Goal: Information Seeking & Learning: Learn about a topic

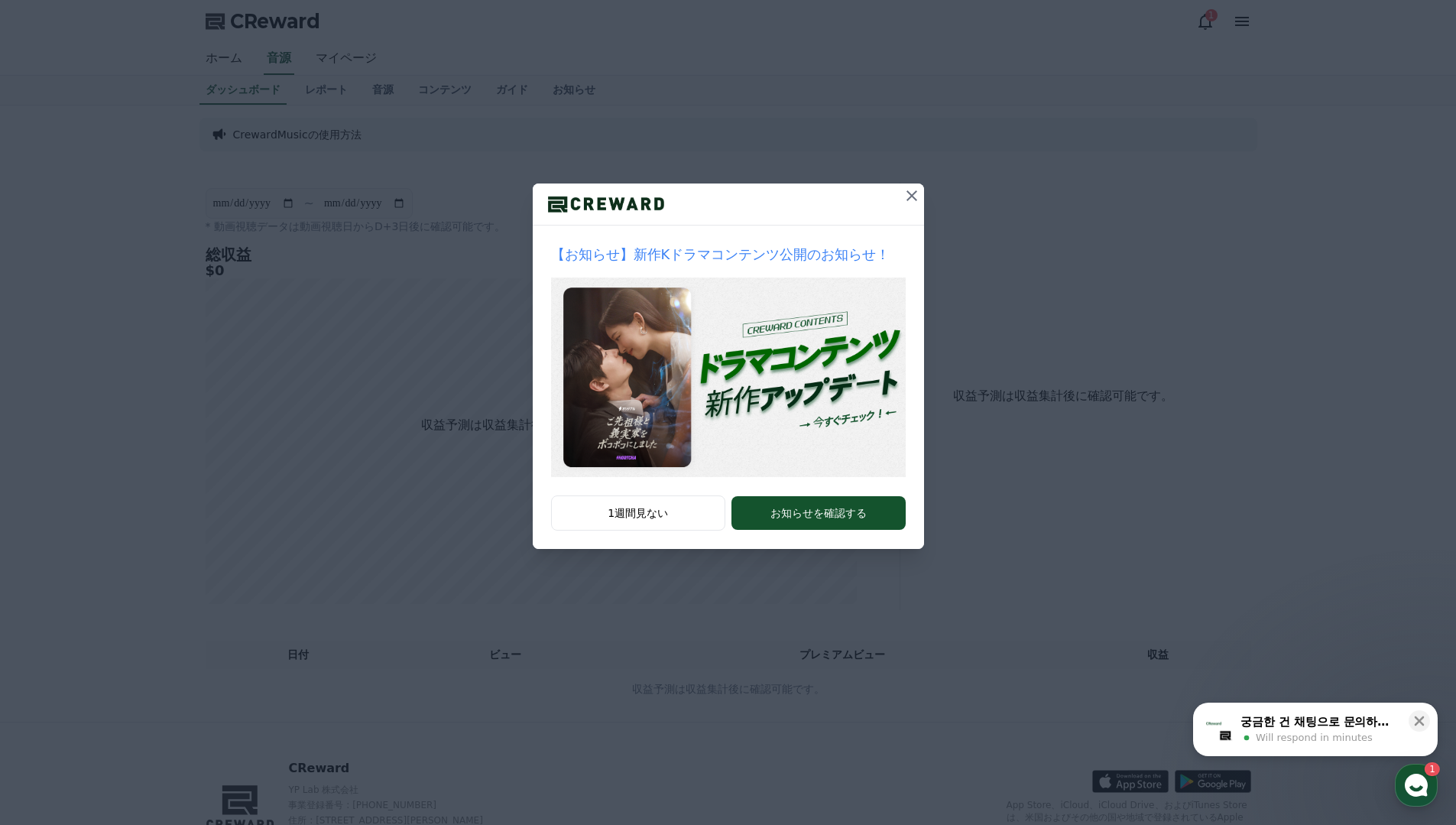
click at [913, 202] on icon at bounding box center [912, 195] width 18 height 18
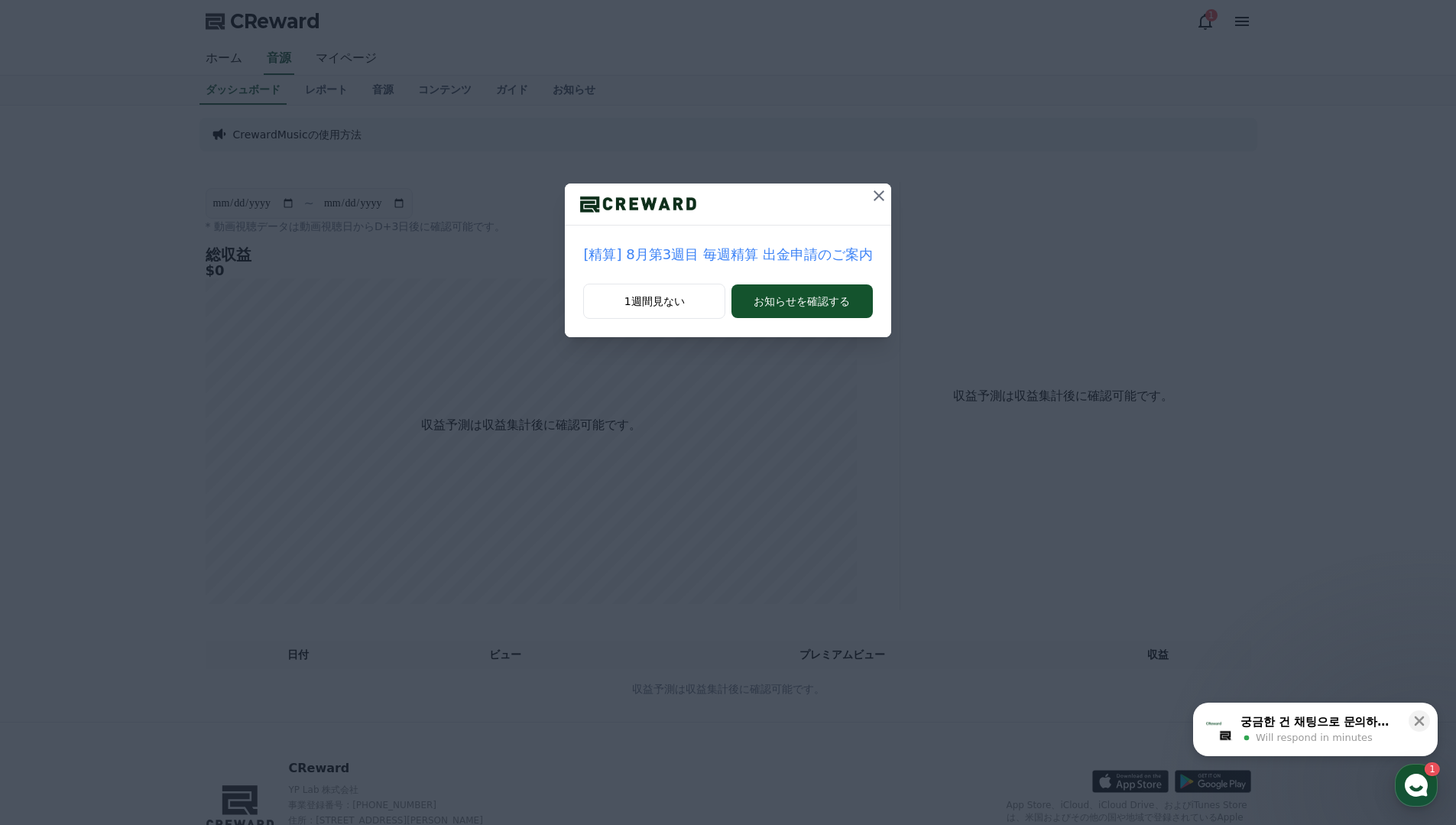
click at [870, 202] on icon at bounding box center [879, 195] width 18 height 18
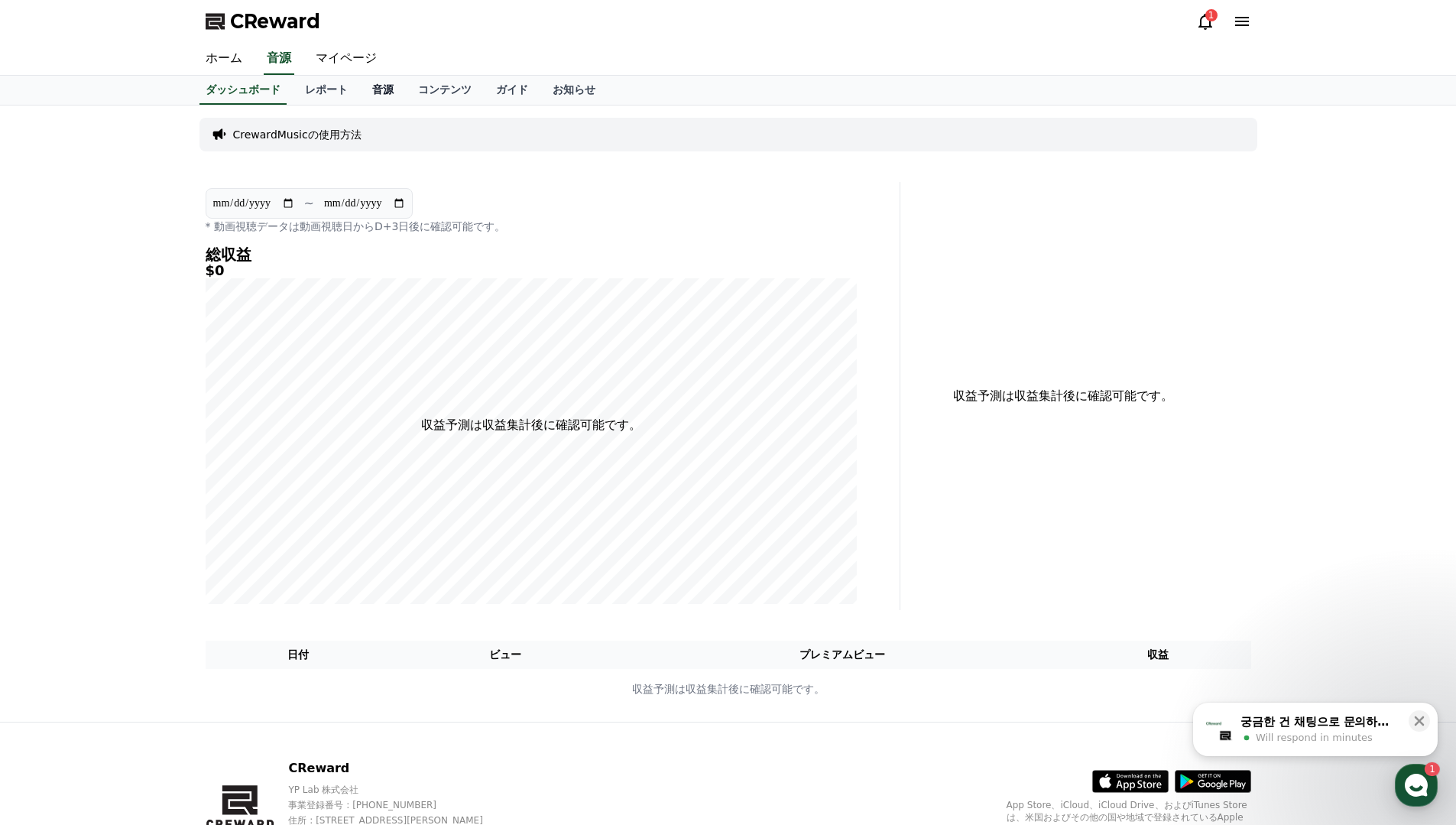
click at [390, 89] on link "音源" at bounding box center [383, 90] width 46 height 29
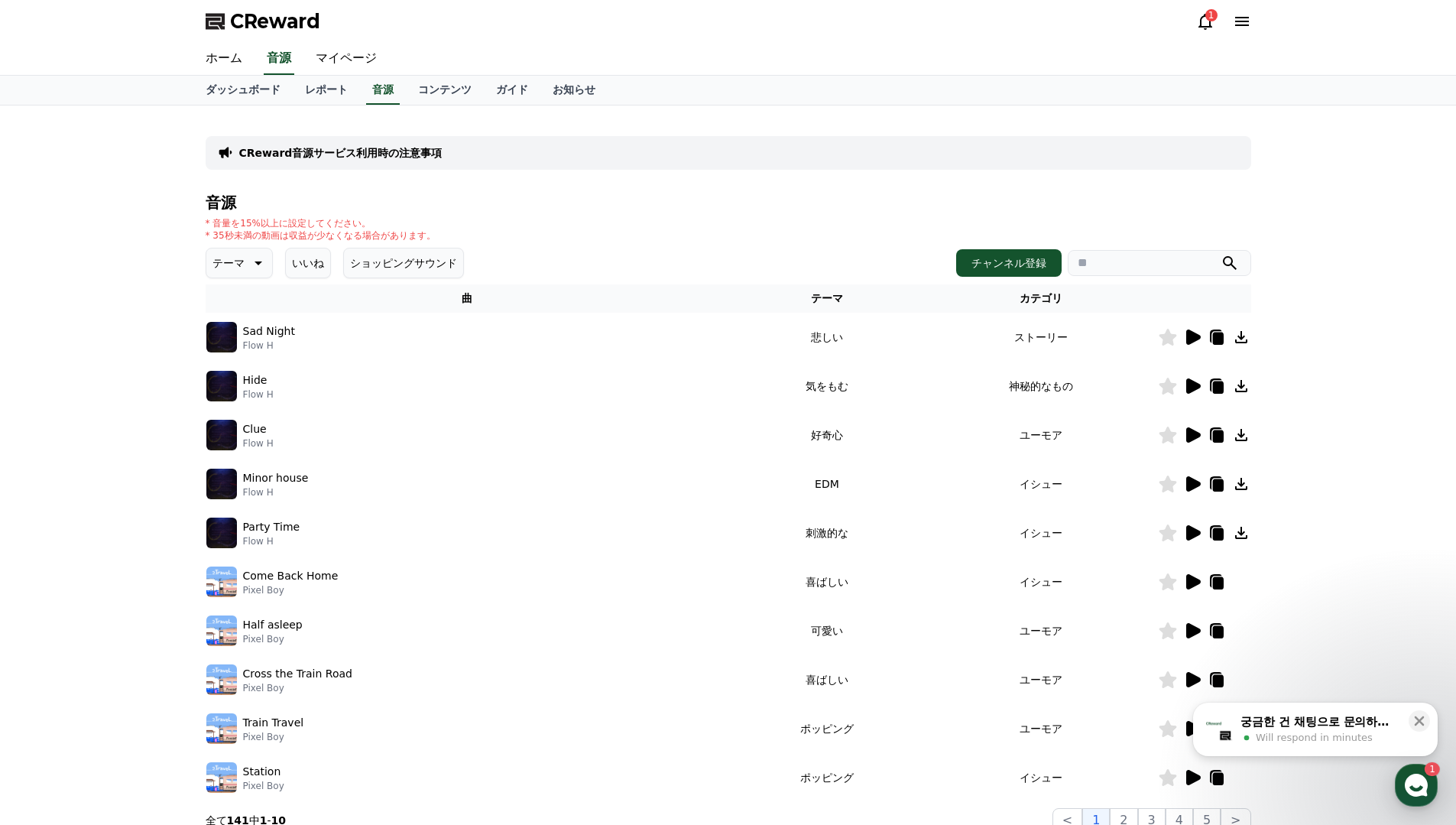
click at [1194, 386] on icon at bounding box center [1194, 386] width 15 height 15
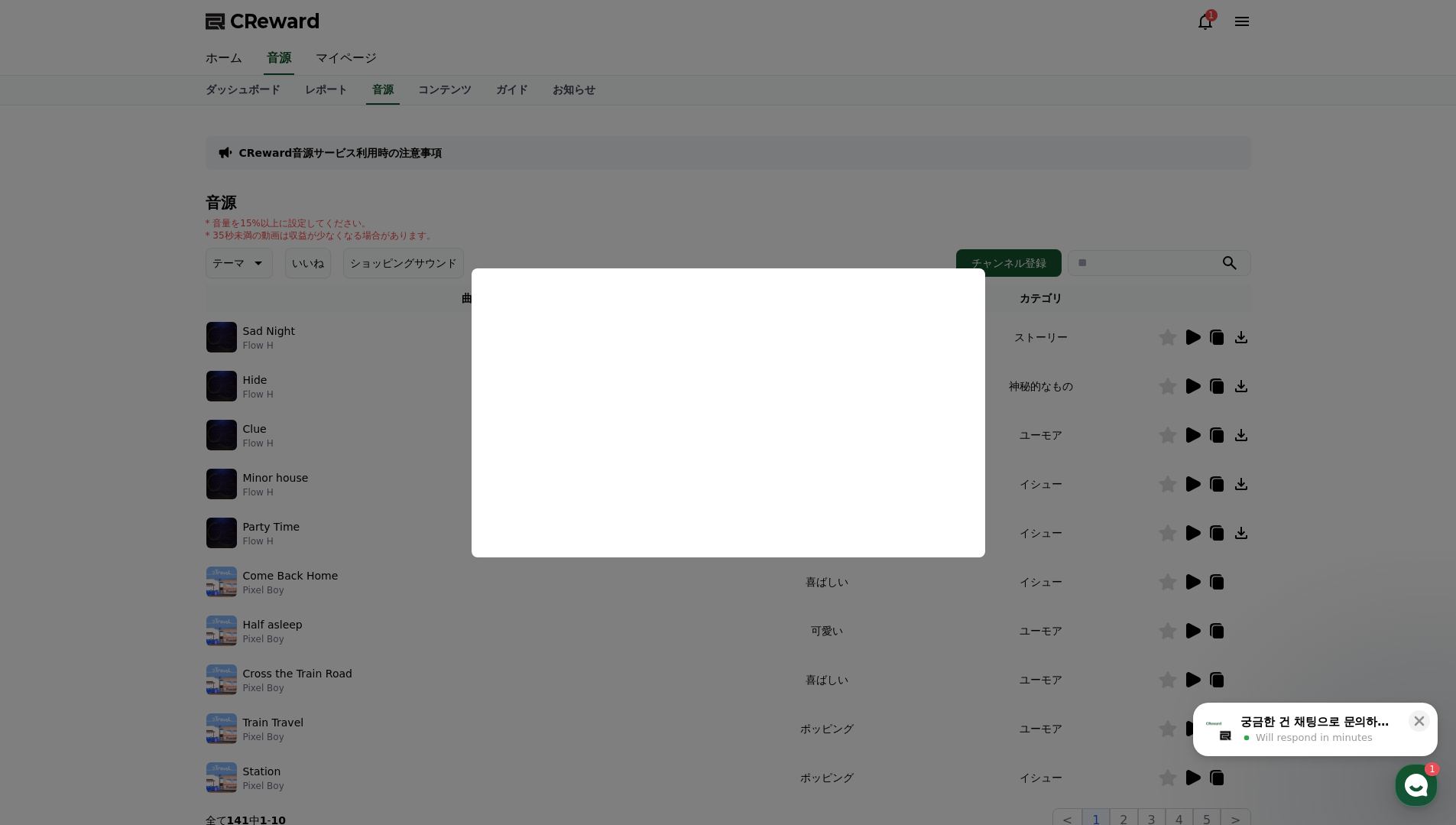
click at [703, 191] on button "close modal" at bounding box center [728, 412] width 1456 height 825
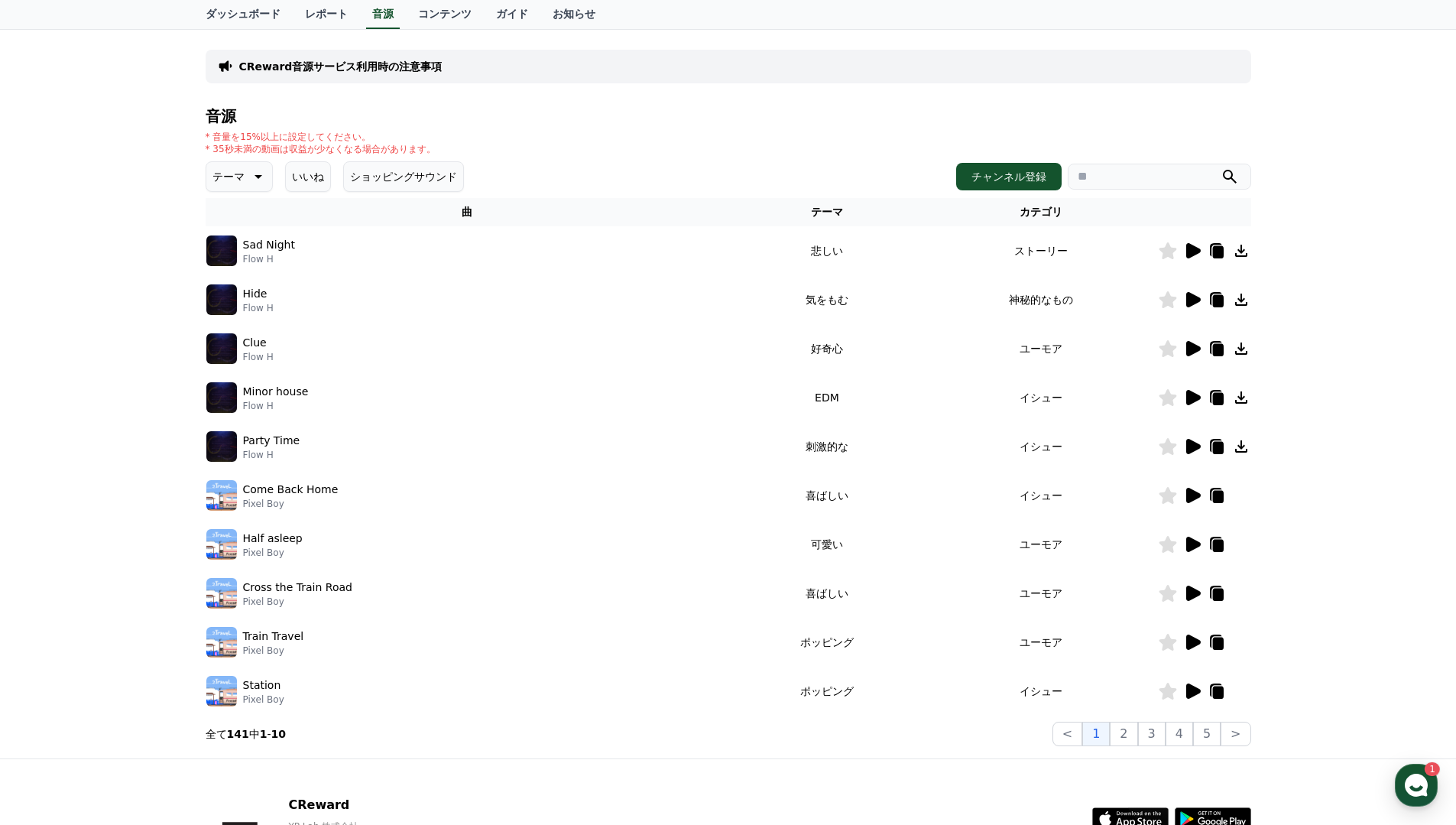
scroll to position [206, 0]
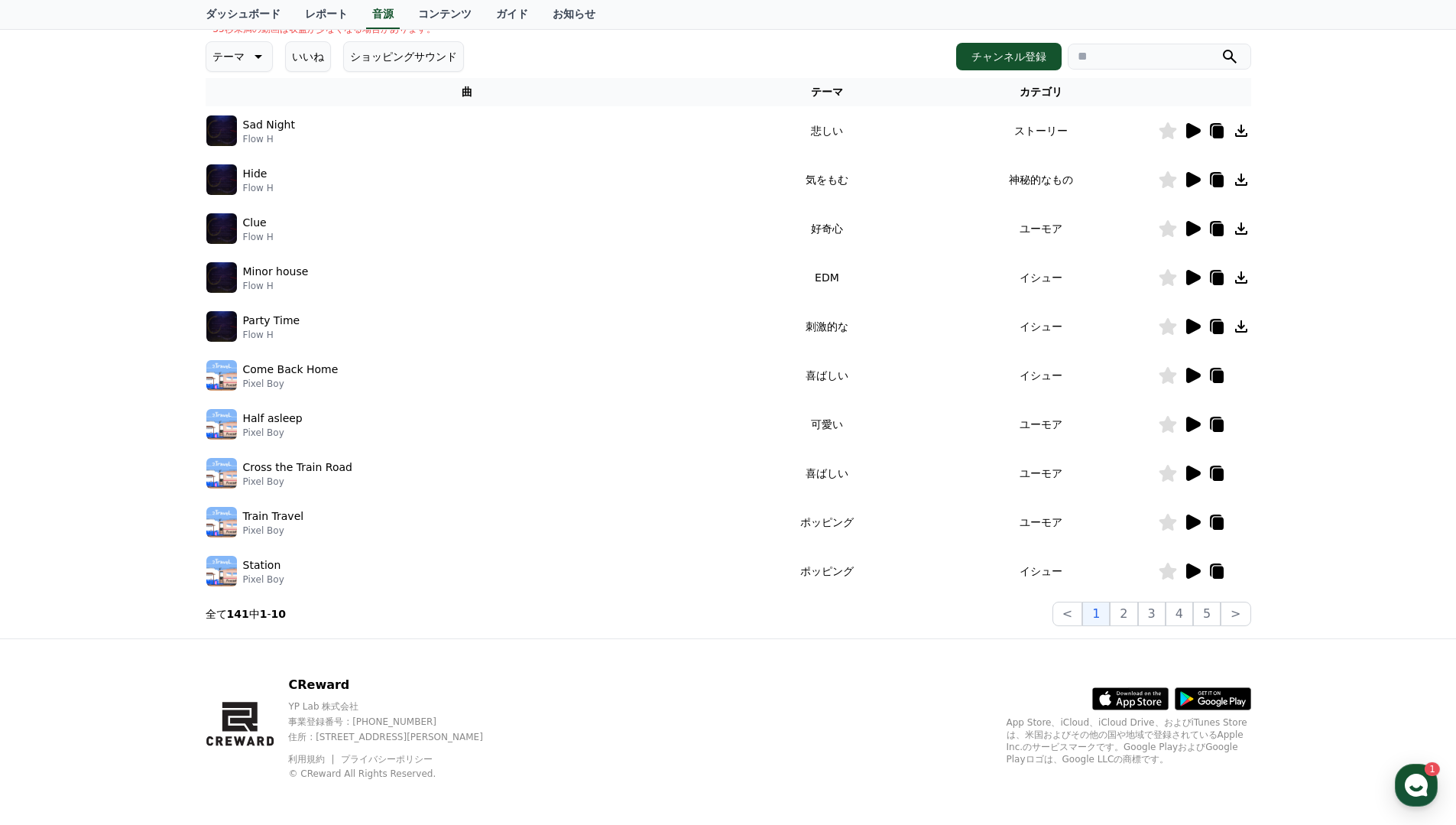
click at [1194, 423] on icon at bounding box center [1194, 423] width 15 height 15
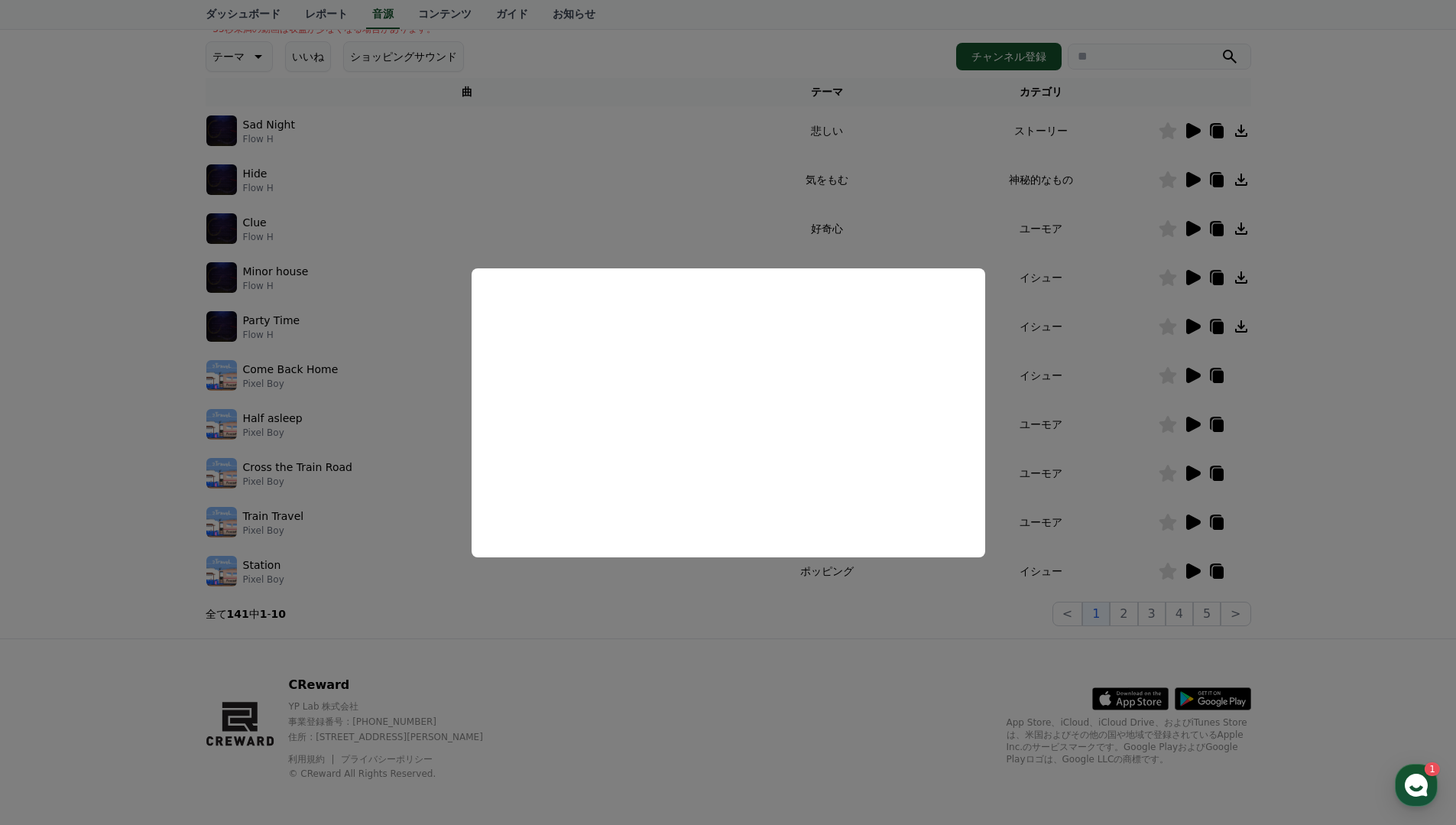
click at [919, 637] on button "close modal" at bounding box center [728, 412] width 1456 height 825
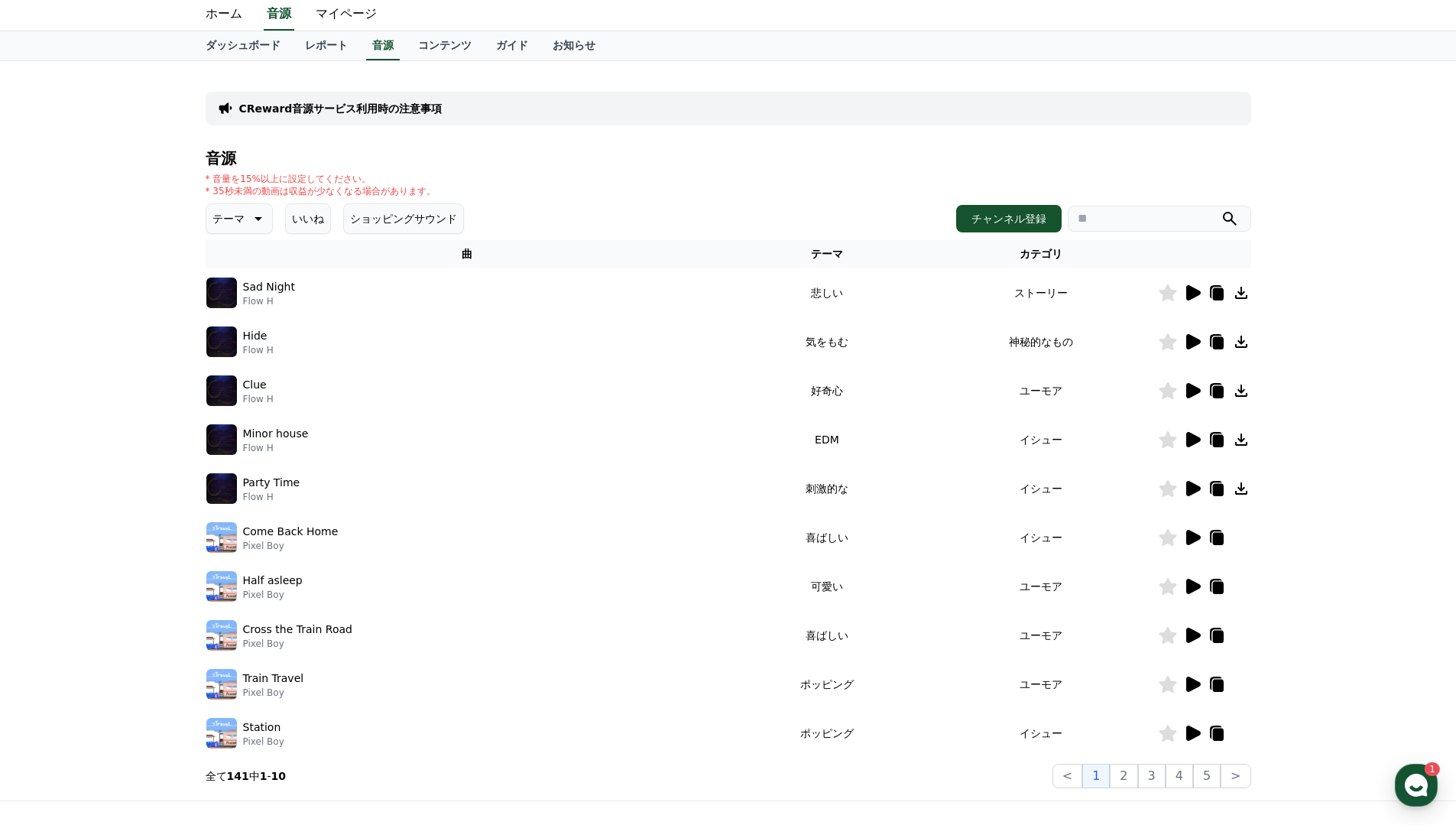
scroll to position [210, 0]
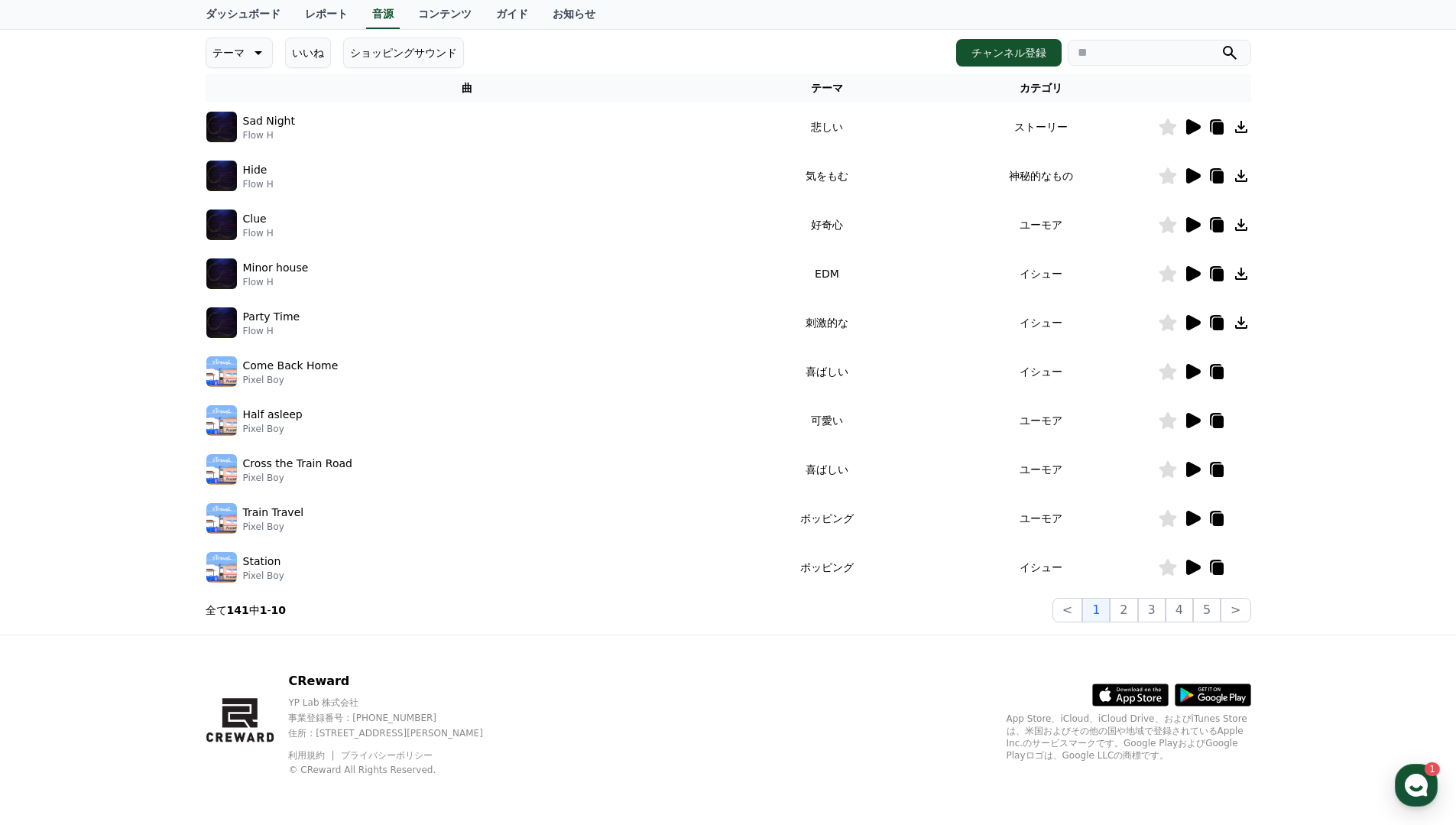
click at [1217, 418] on icon at bounding box center [1218, 421] width 11 height 12
click at [1256, 423] on div "CReward音源サービス利用時の注意事項 音源 * 音量を15%以上に設定してください。 * 35秒未満の動画は収益が少なくなる場合があります。 テーマ い…" at bounding box center [728, 265] width 1058 height 727
click at [1246, 421] on div at bounding box center [1205, 420] width 92 height 18
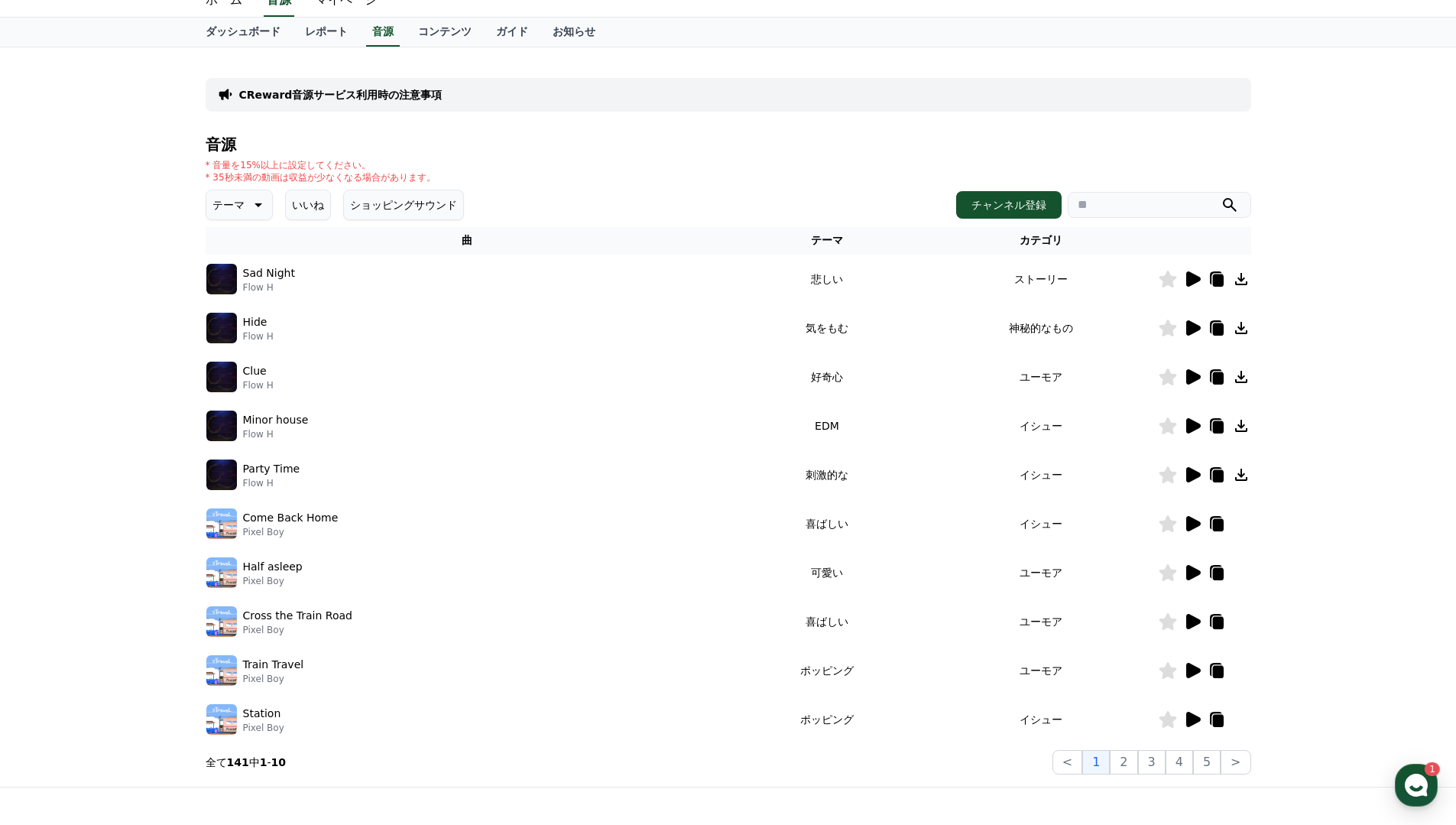
scroll to position [54, 0]
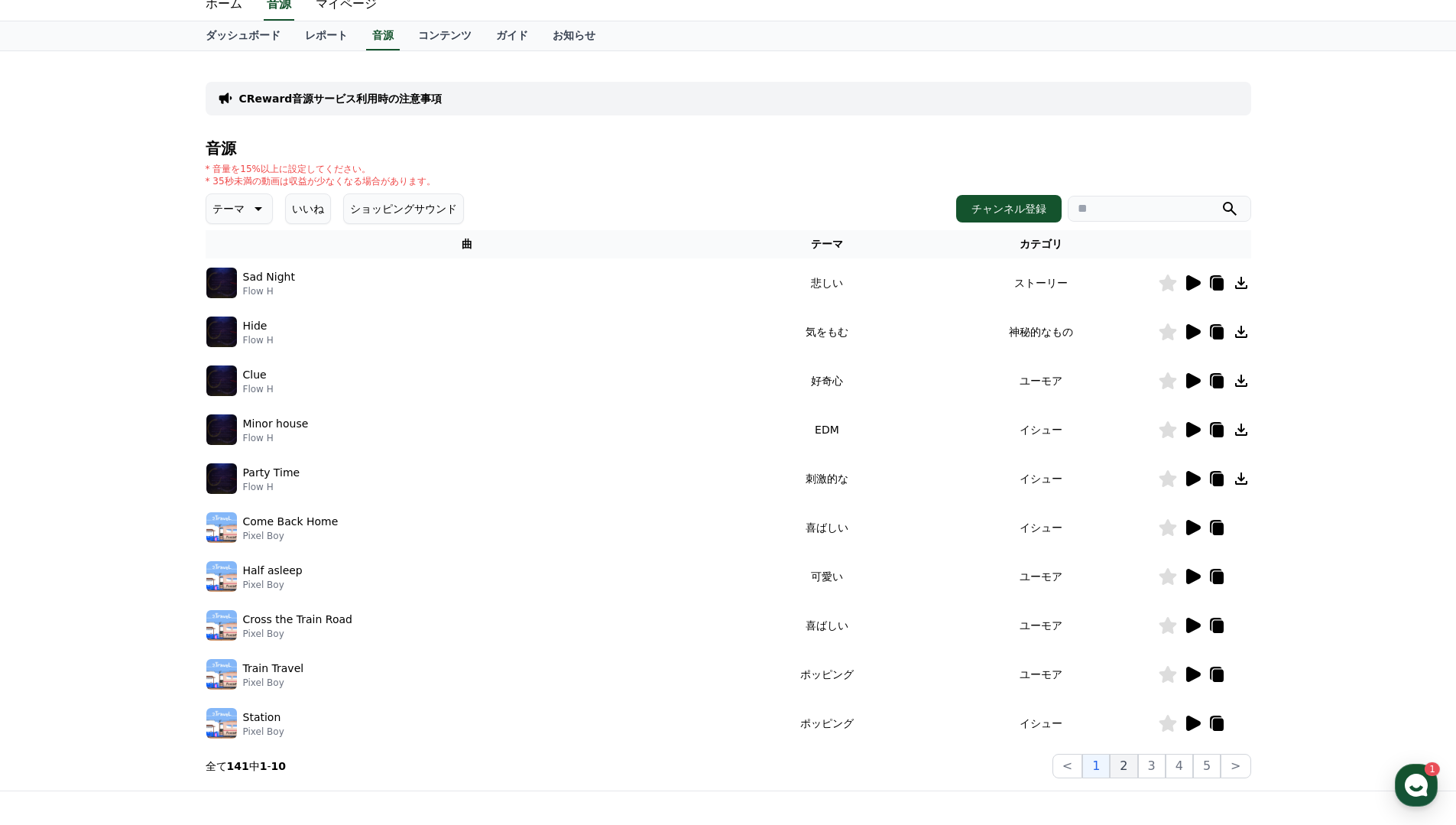
click at [1130, 756] on button "2" at bounding box center [1124, 765] width 28 height 25
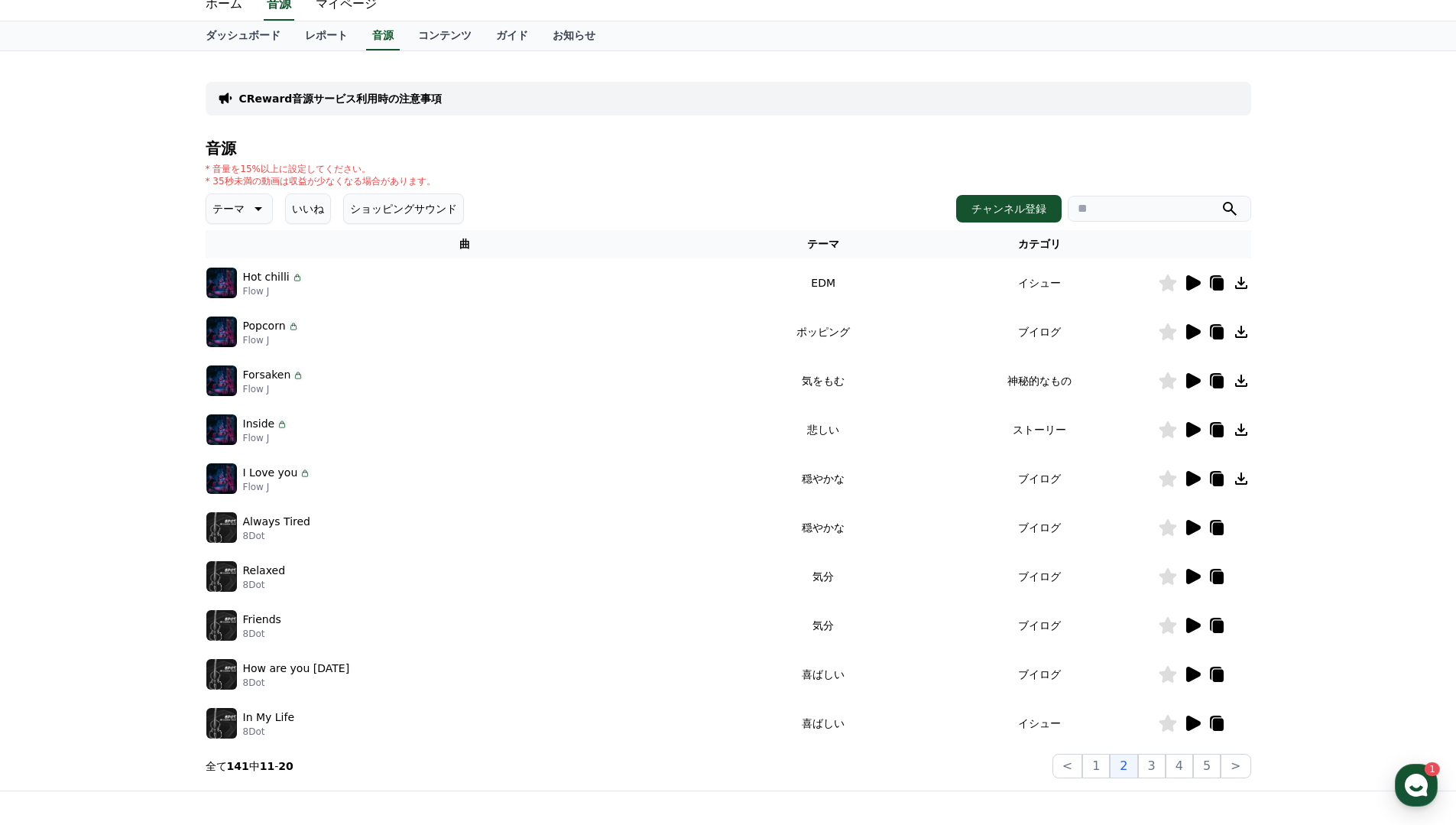
click at [1247, 524] on div at bounding box center [1205, 527] width 92 height 18
click at [1243, 523] on div at bounding box center [1205, 527] width 92 height 18
click at [1148, 772] on button "3" at bounding box center [1152, 765] width 28 height 25
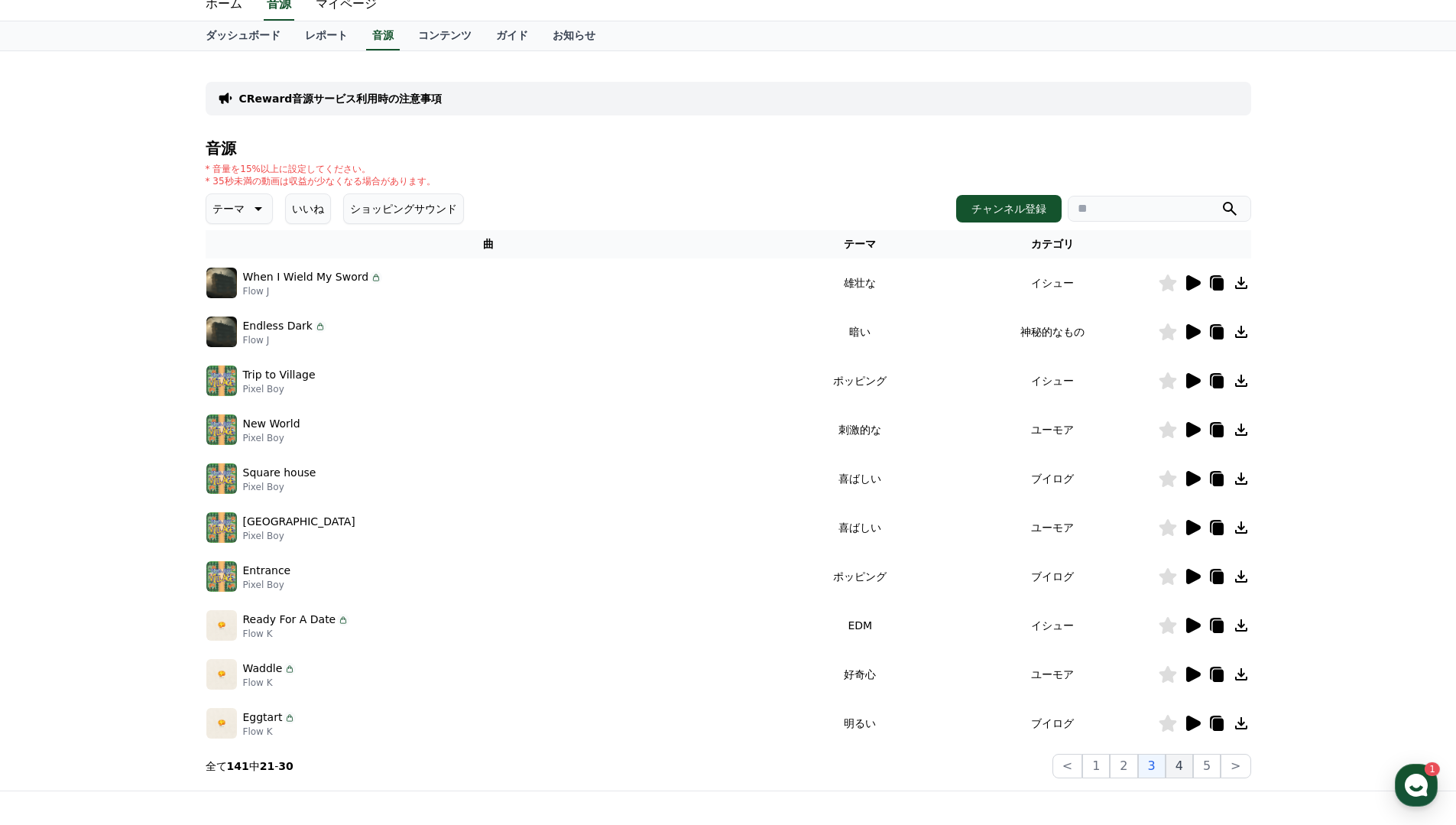
click at [1187, 777] on button "4" at bounding box center [1180, 765] width 28 height 25
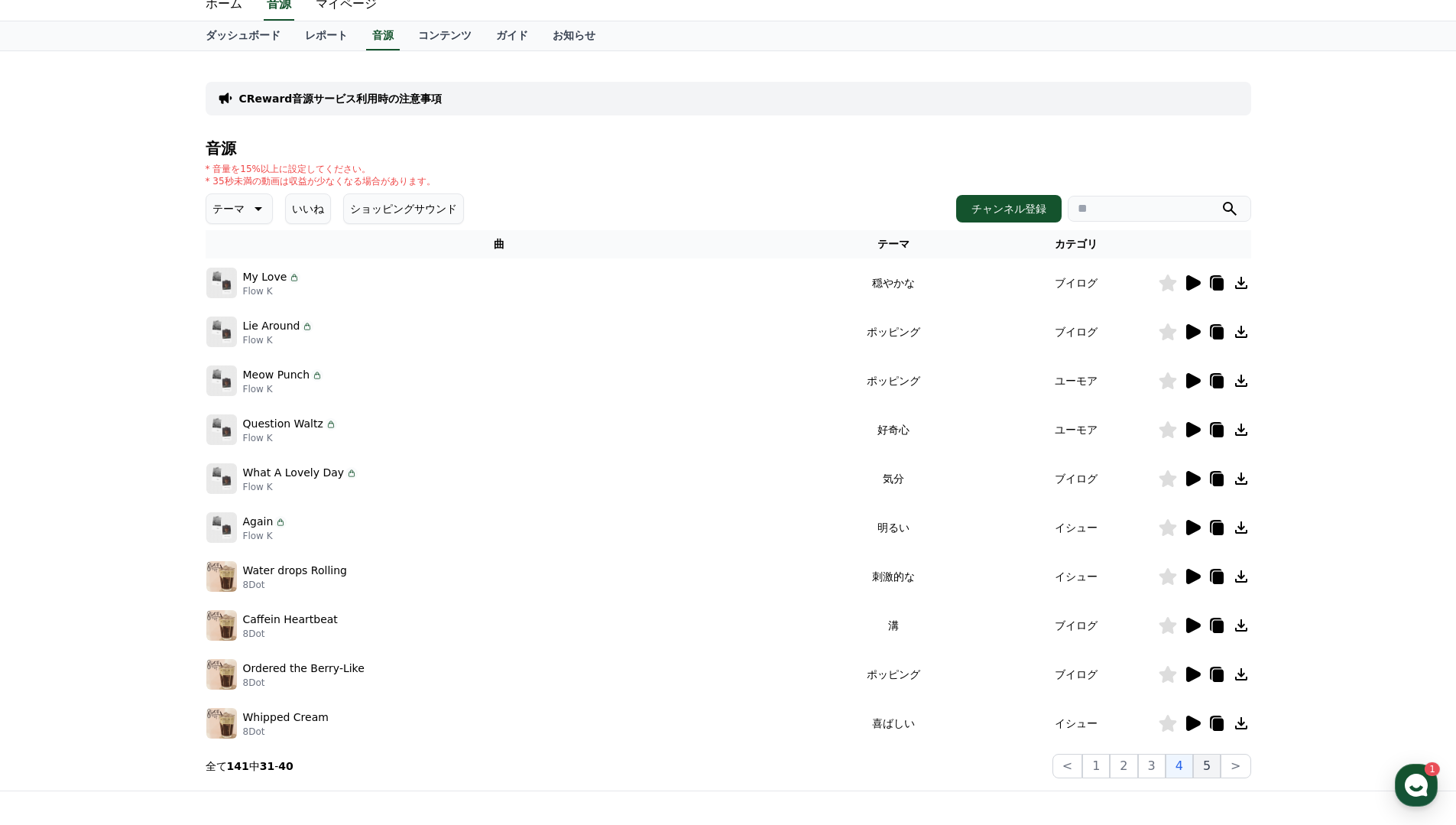
click at [1215, 769] on button "5" at bounding box center [1207, 765] width 28 height 25
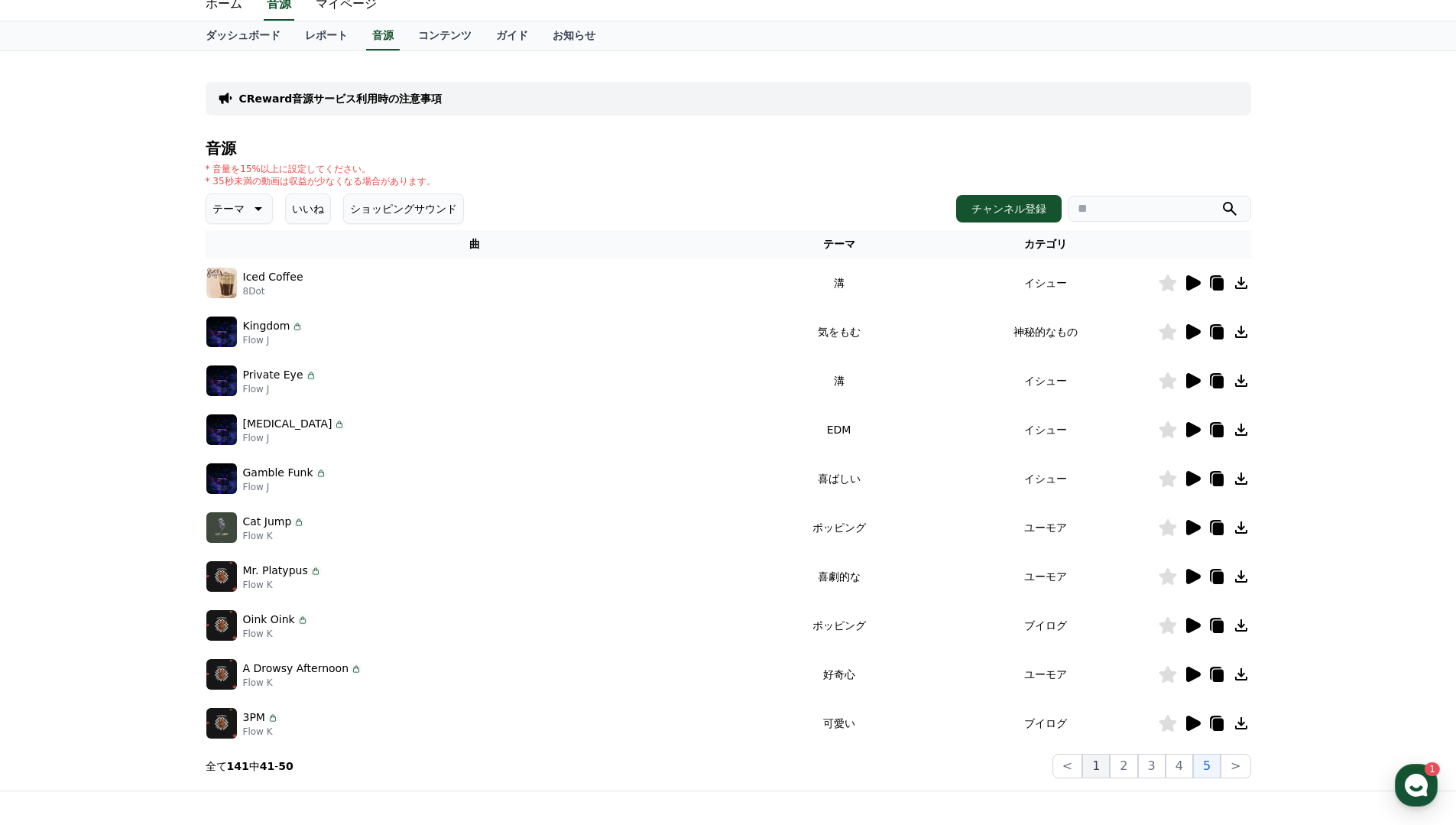
click at [1103, 760] on button "1" at bounding box center [1096, 765] width 28 height 25
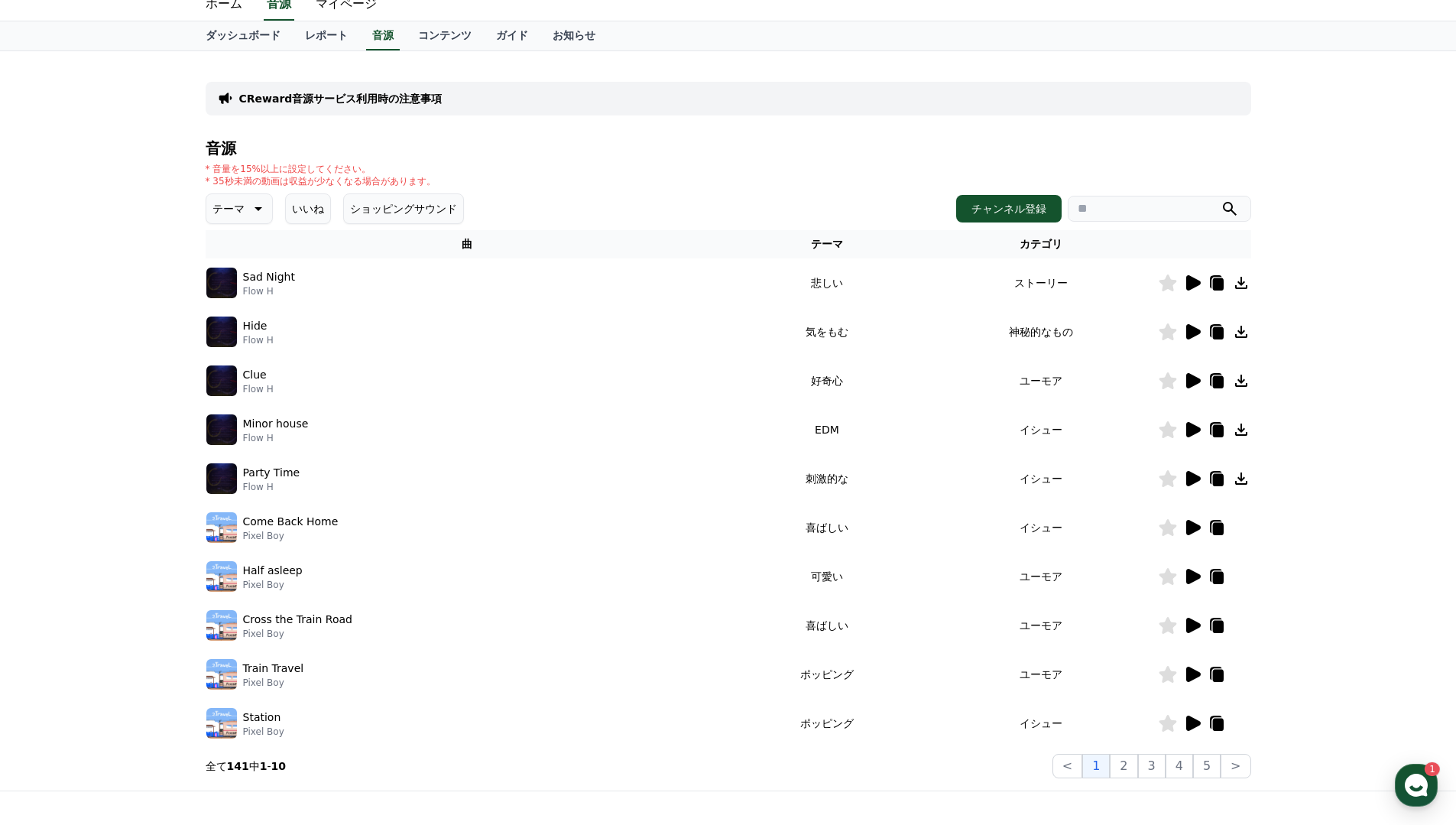
click at [1277, 542] on div "CReward音源サービス利用時の注意事項 音源 * 音量を15%以上に設定してください。 * 35秒未満の動画は収益が少なくなる場合があります。 テーマ い…" at bounding box center [728, 420] width 1456 height 739
click at [221, 576] on img at bounding box center [221, 576] width 31 height 31
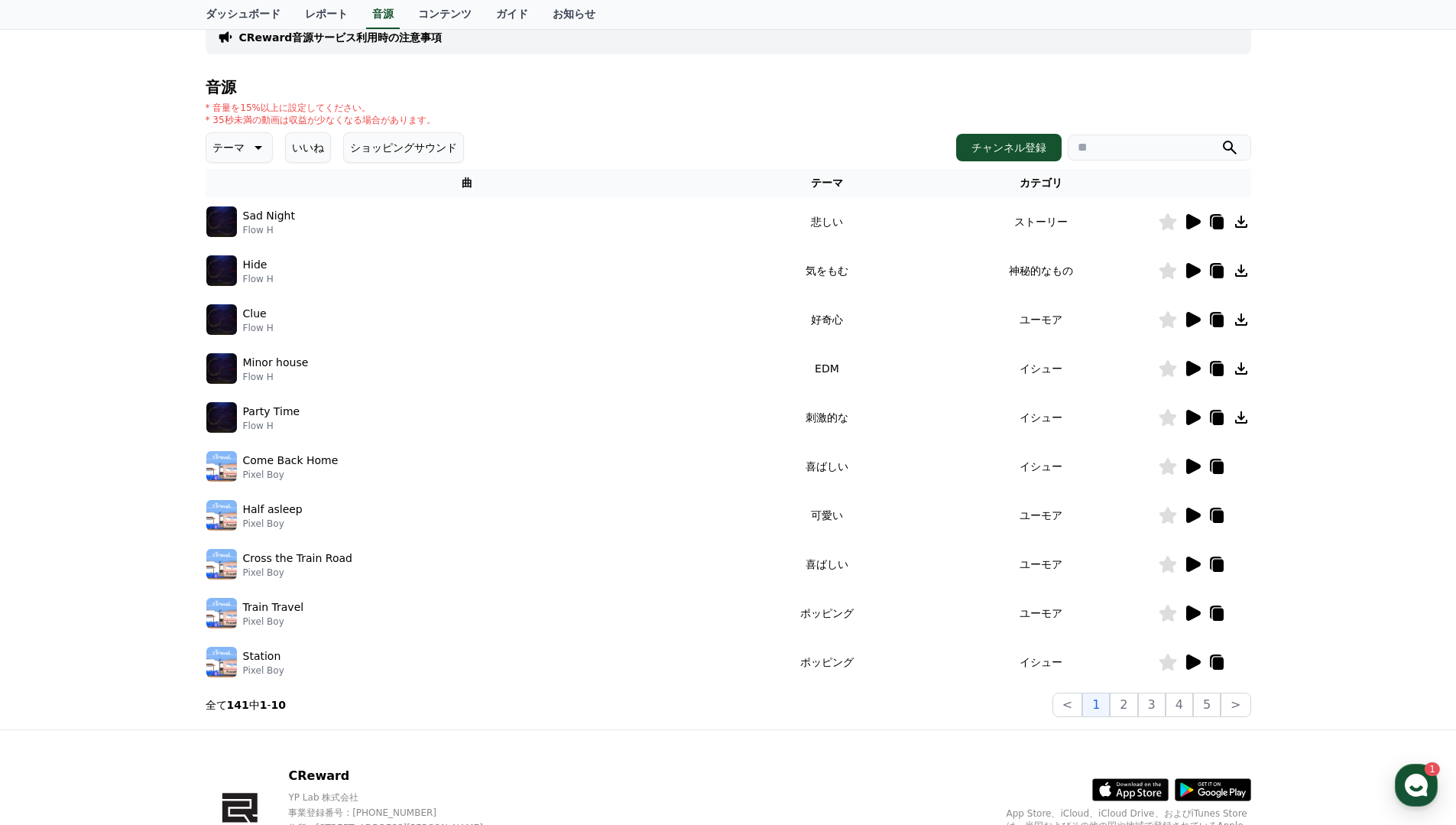
scroll to position [114, 0]
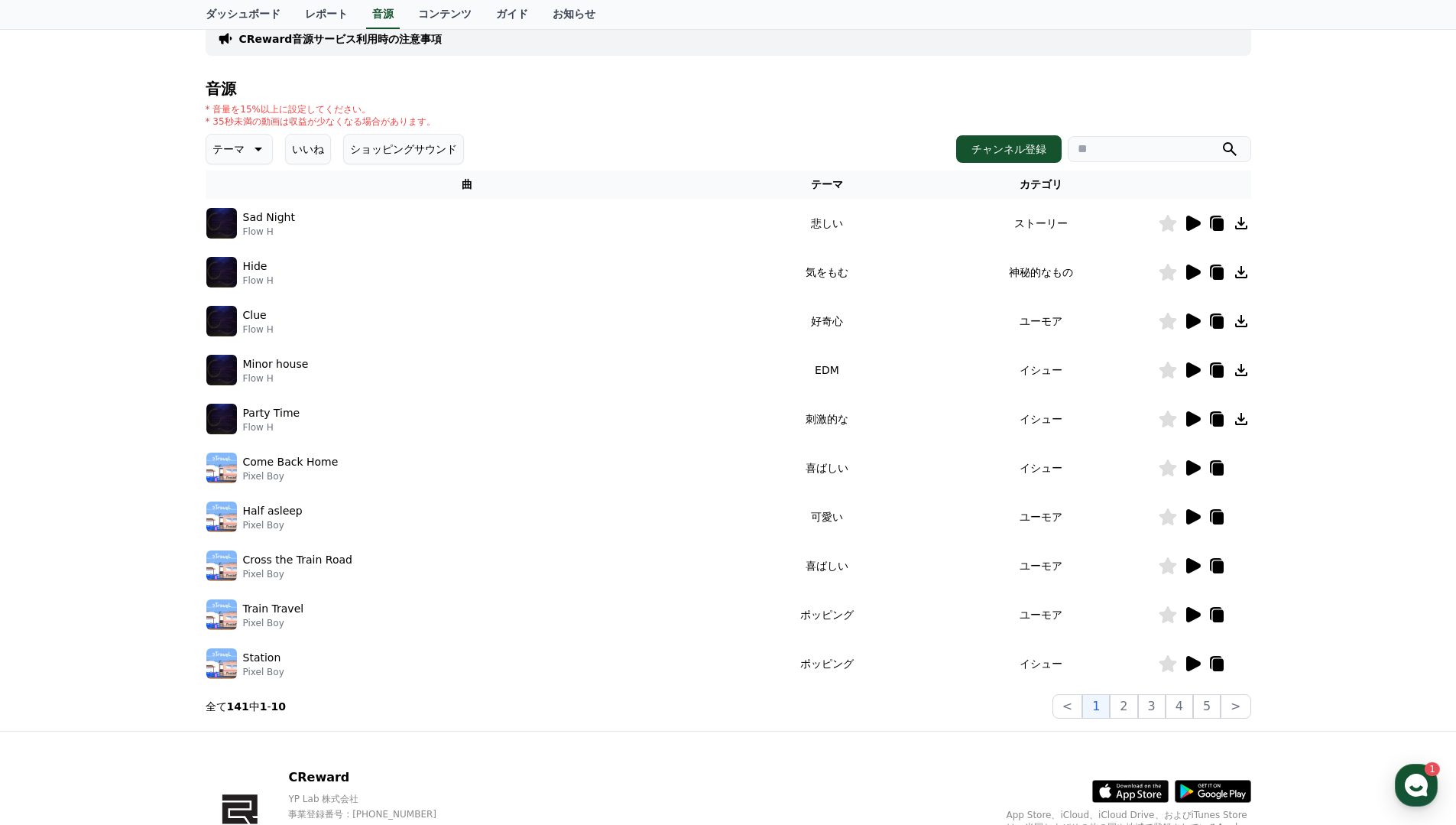
click at [1193, 320] on icon at bounding box center [1194, 321] width 15 height 15
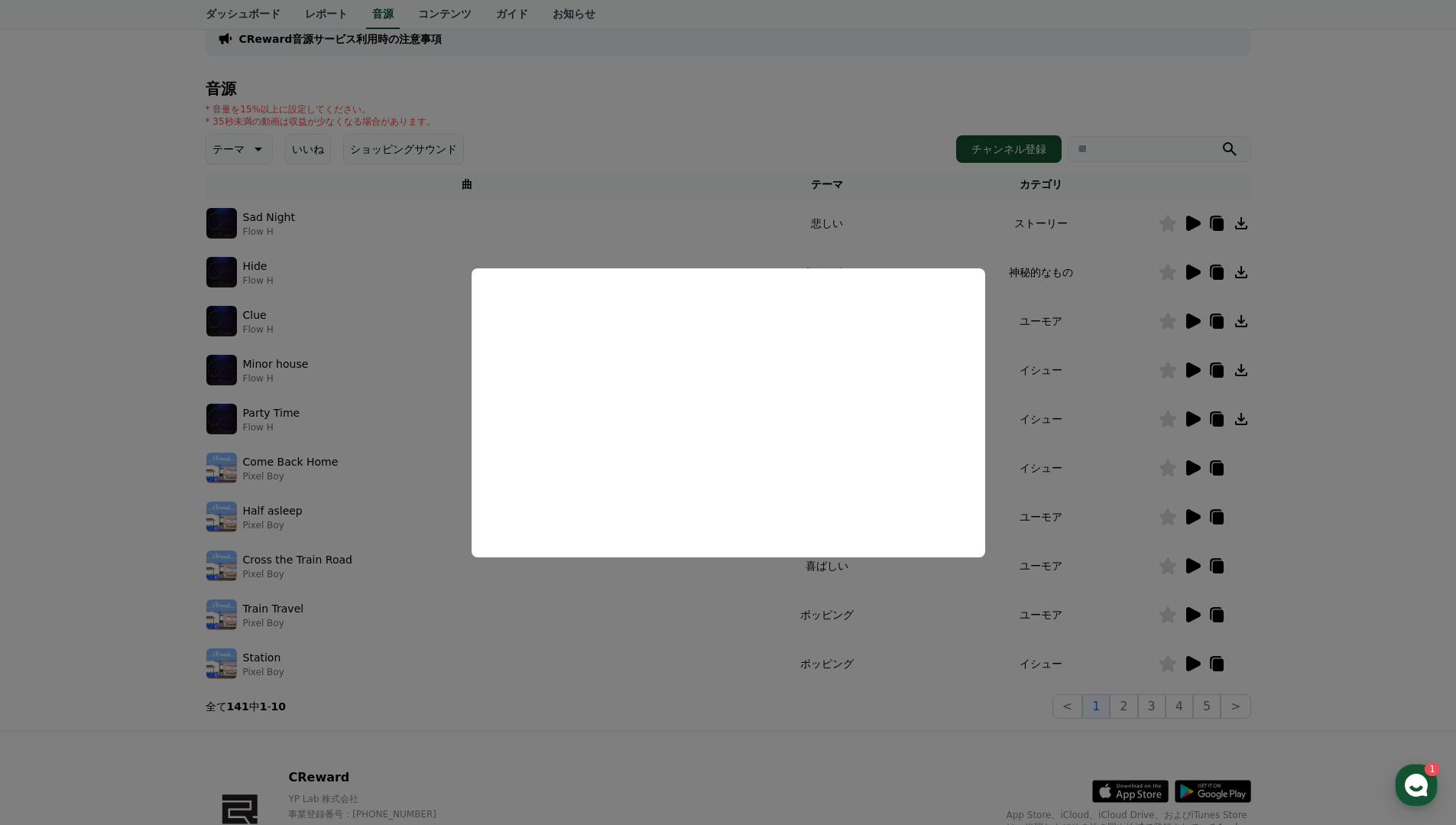
click at [876, 120] on button "close modal" at bounding box center [728, 412] width 1456 height 825
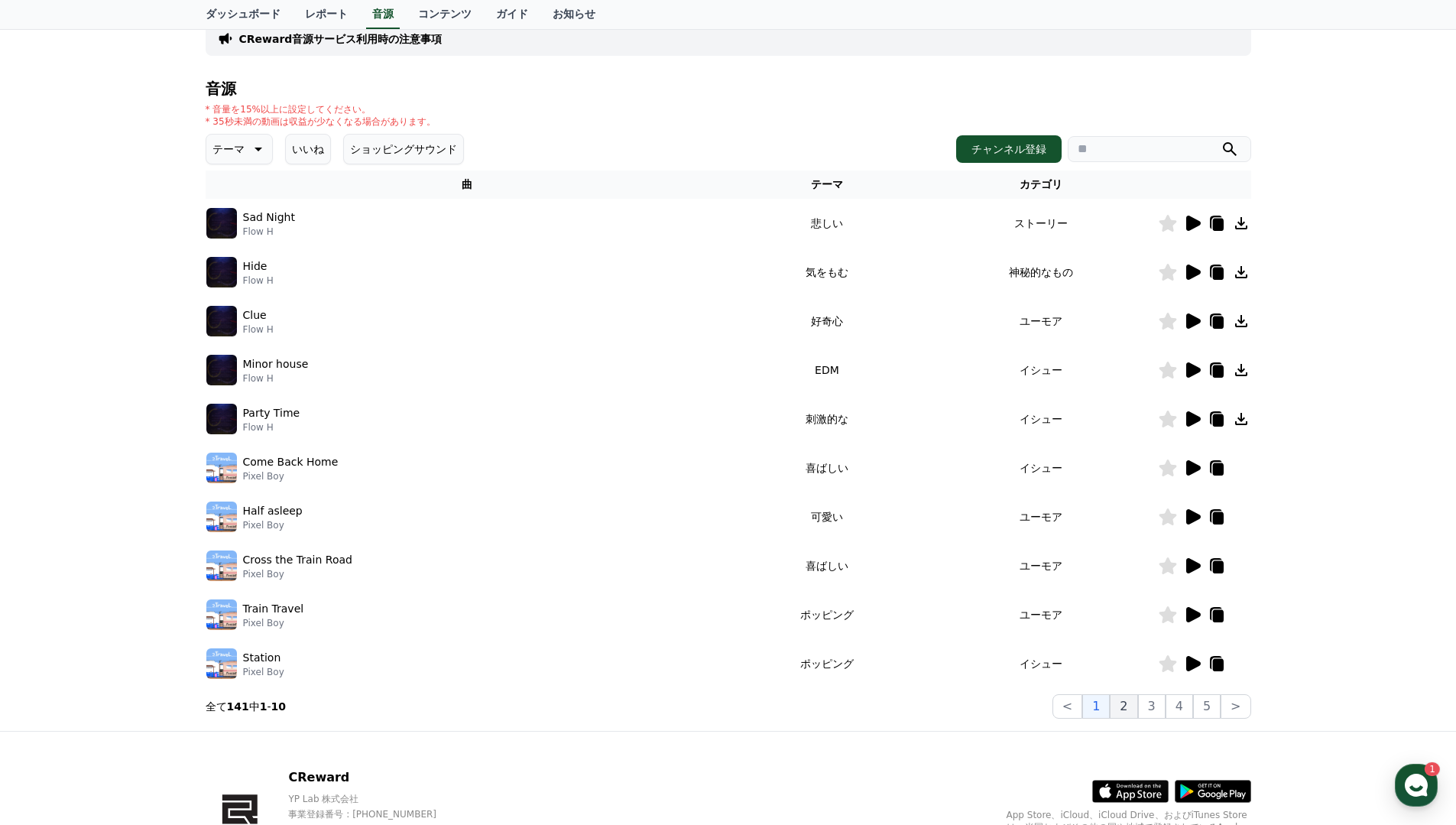
click at [1124, 702] on button "2" at bounding box center [1124, 706] width 28 height 25
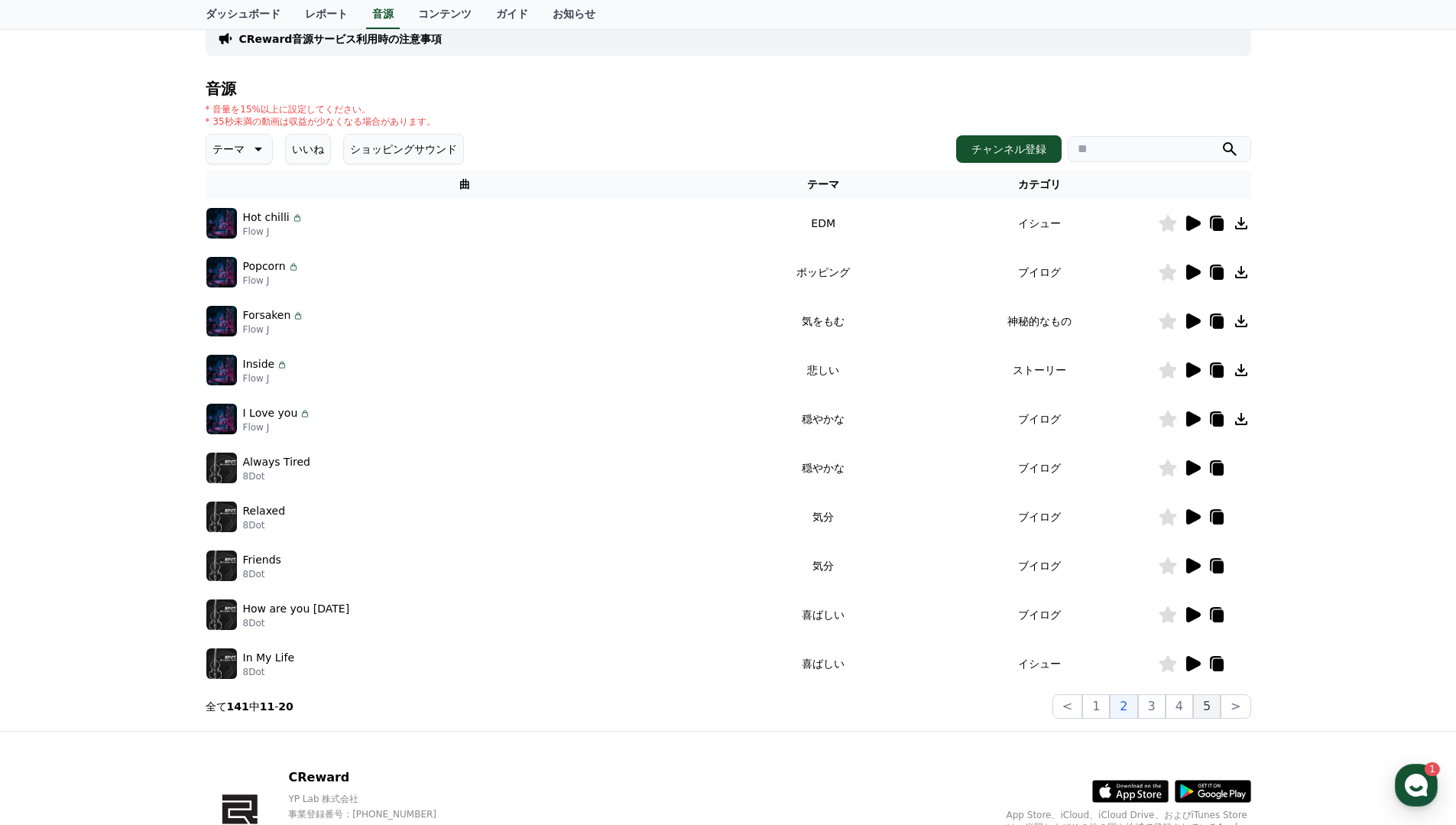
click at [1203, 703] on button "5" at bounding box center [1207, 706] width 28 height 25
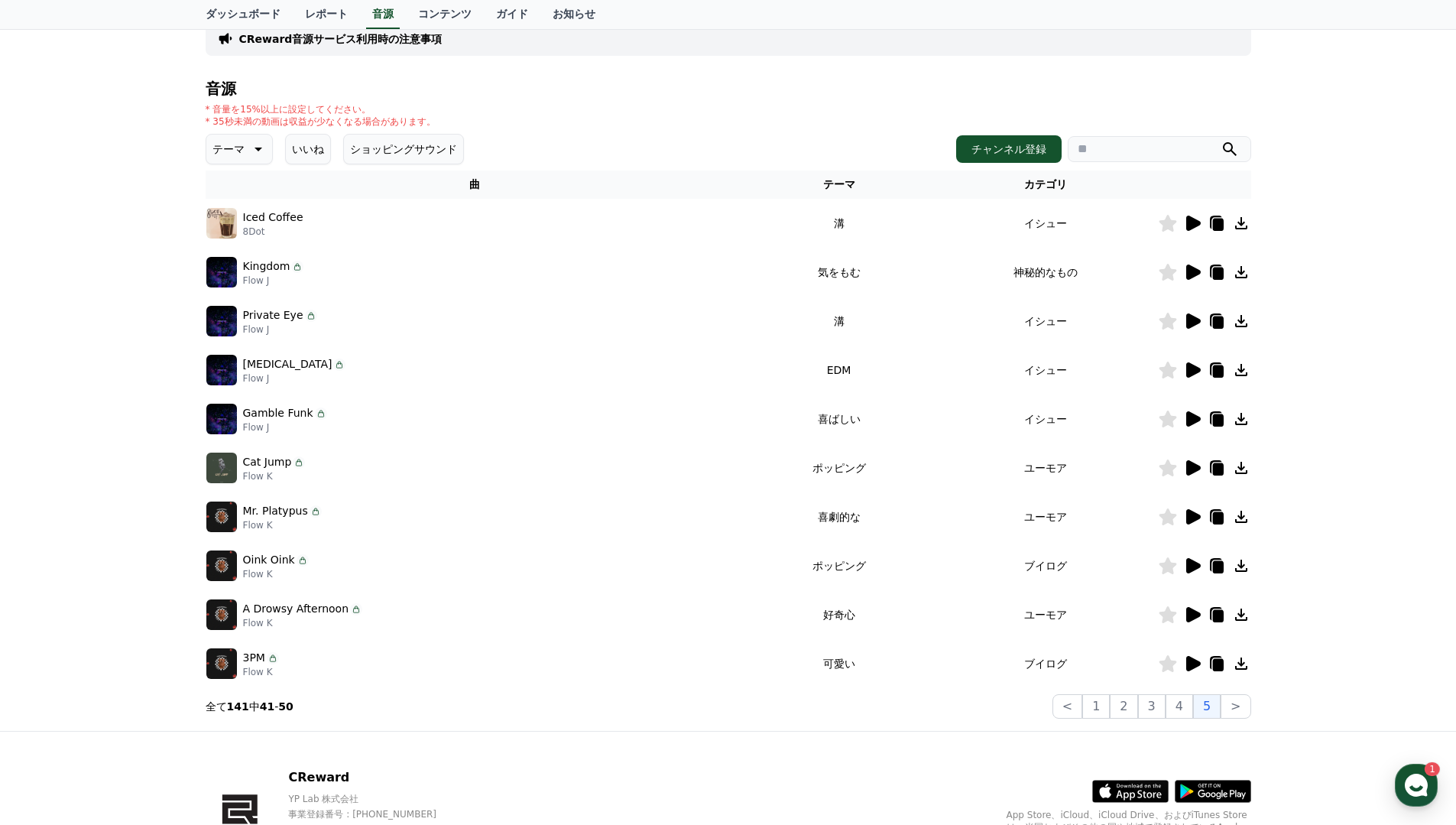
click at [1197, 666] on icon at bounding box center [1194, 663] width 15 height 15
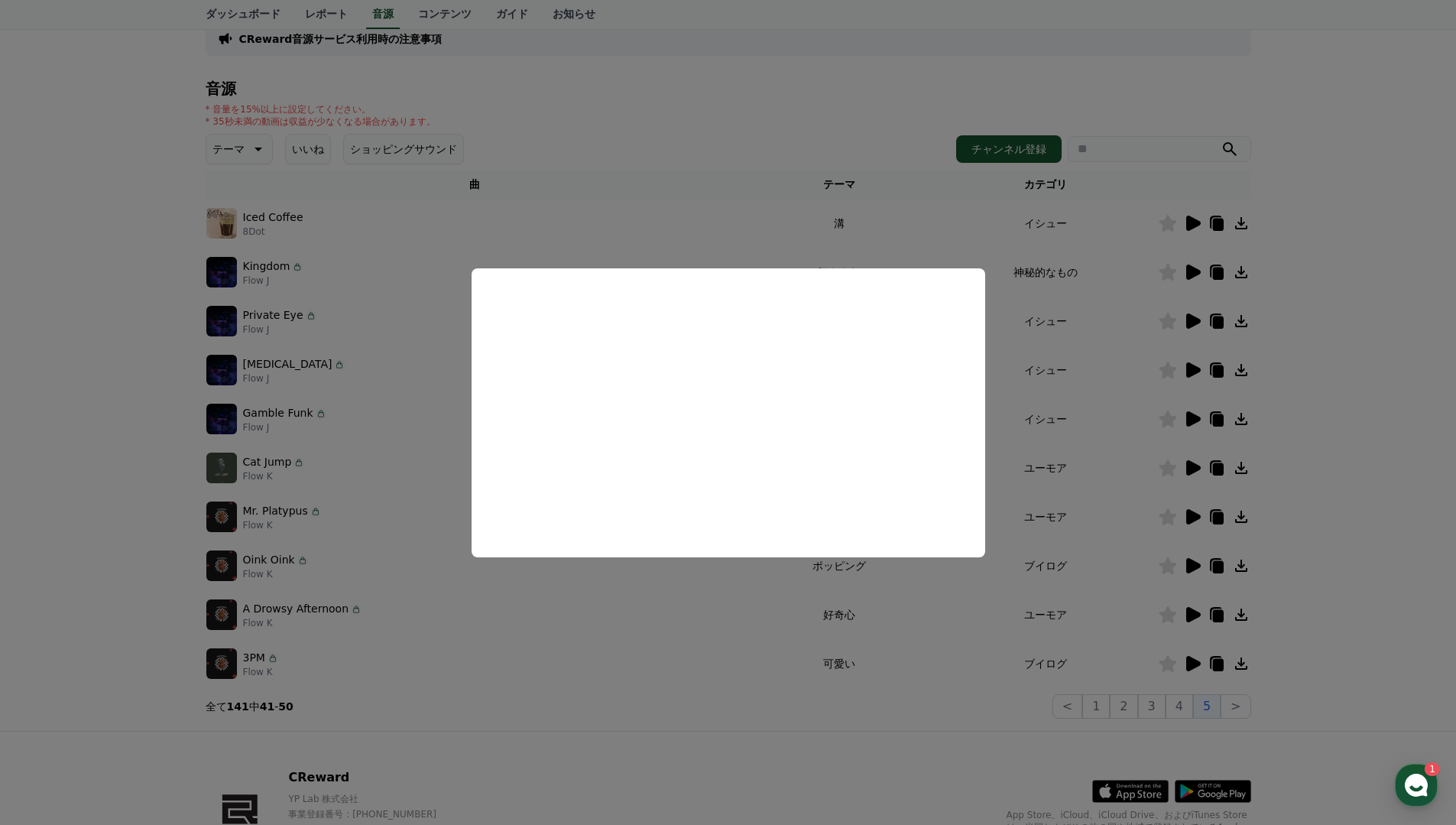
click at [586, 235] on button "close modal" at bounding box center [728, 412] width 1456 height 825
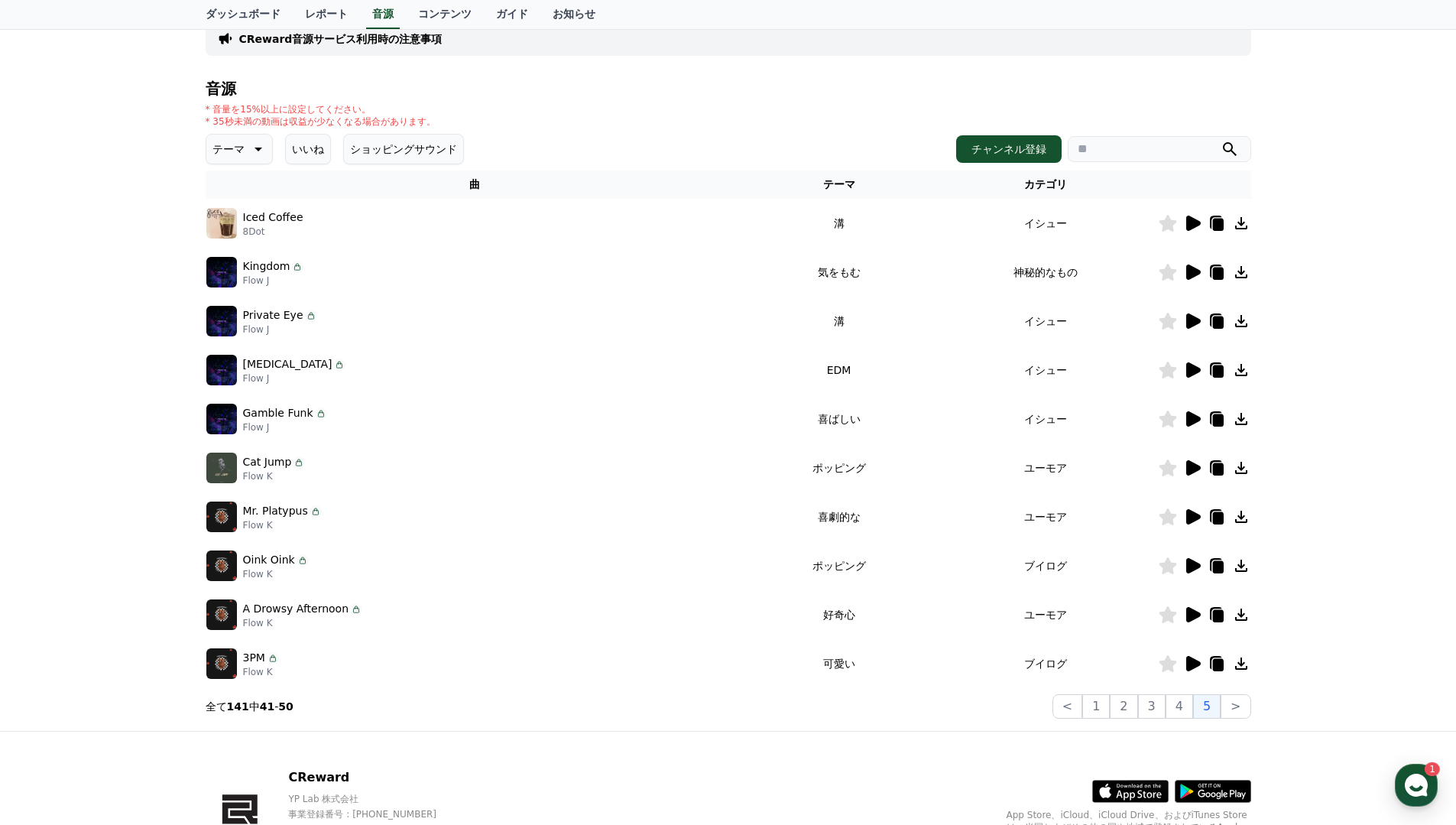
click at [1239, 662] on icon at bounding box center [1242, 664] width 18 height 18
click at [1216, 665] on icon at bounding box center [1218, 665] width 11 height 12
click at [1217, 672] on icon at bounding box center [1217, 664] width 18 height 18
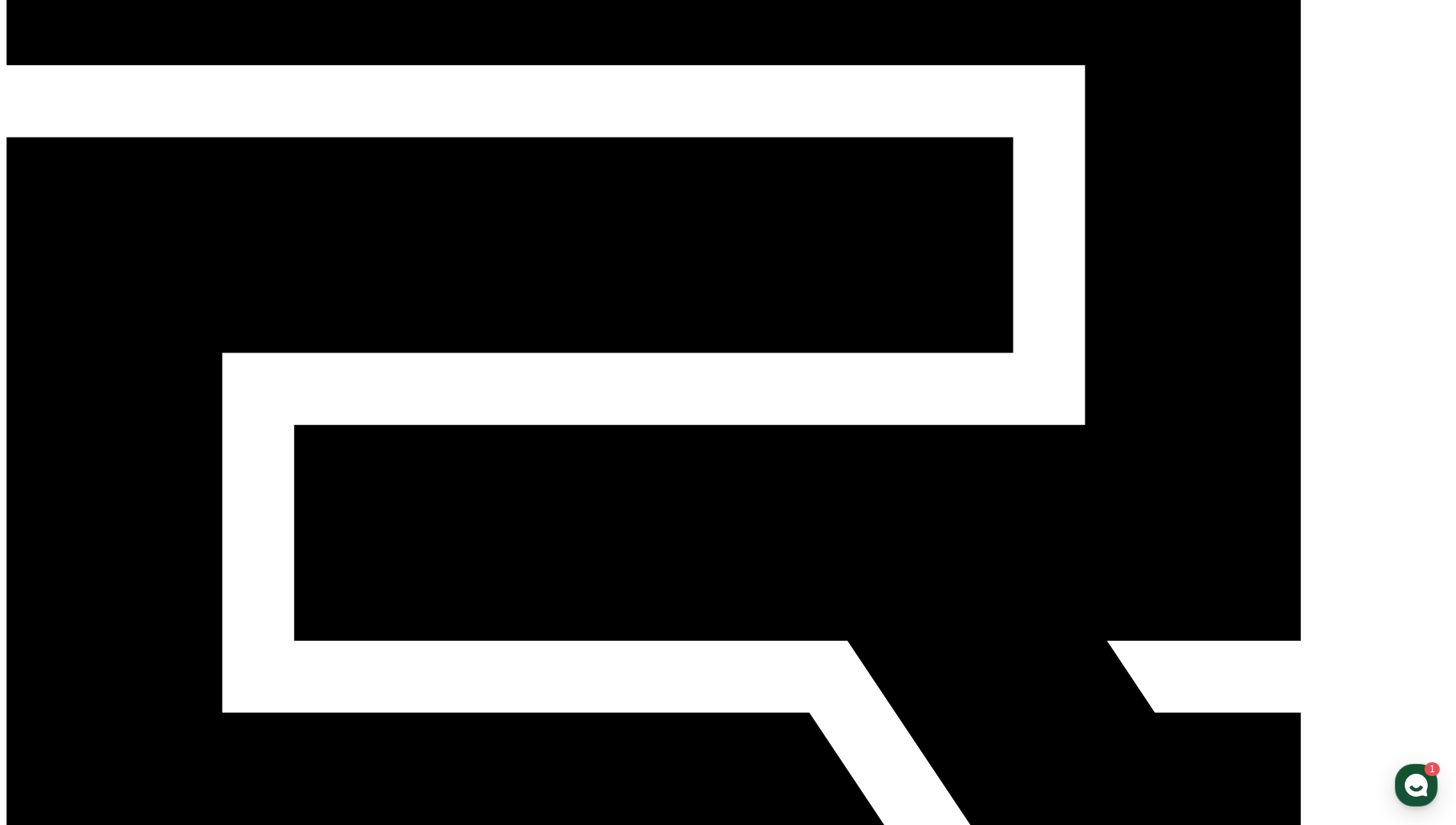
scroll to position [110, 0]
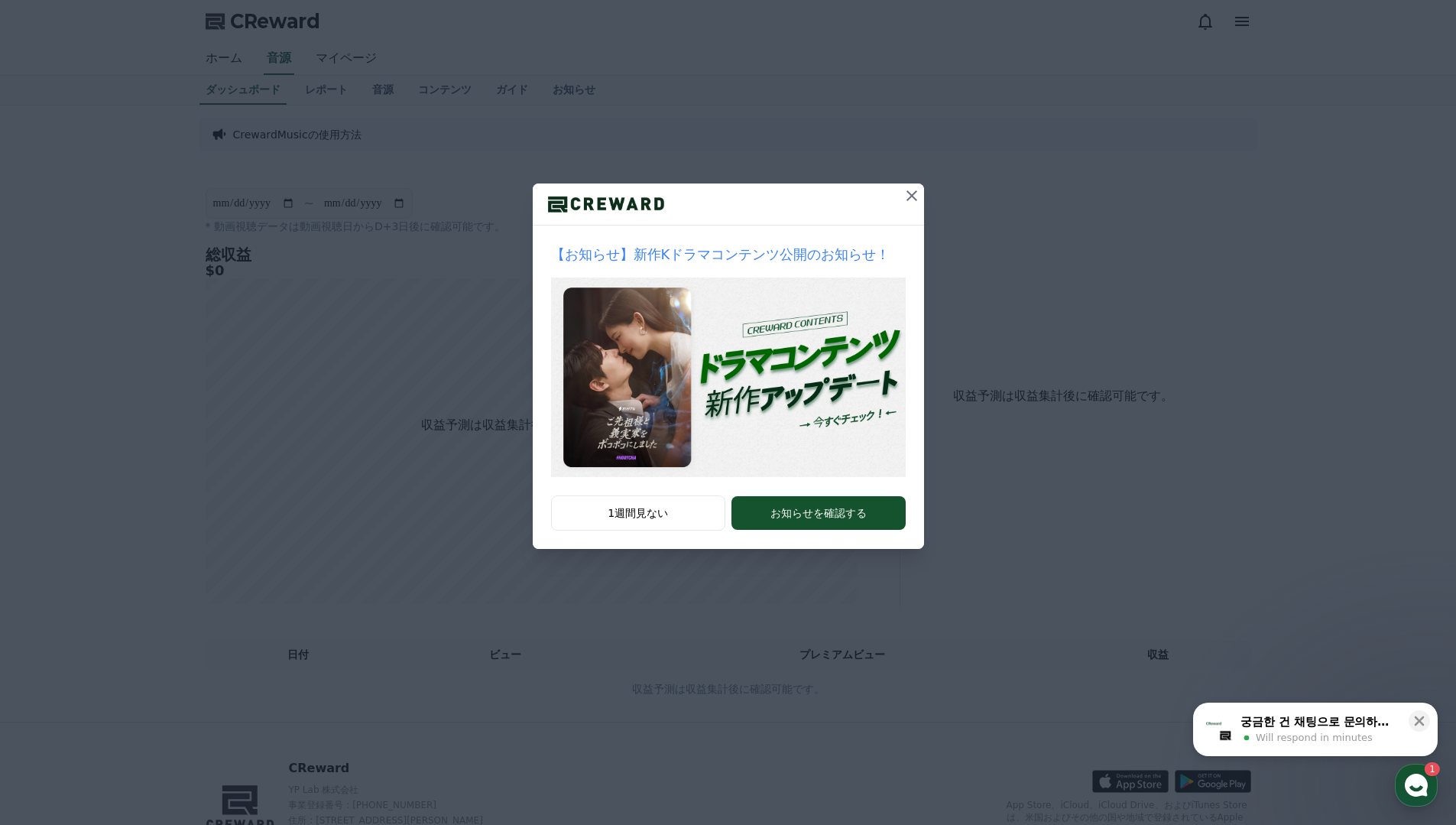
click at [905, 191] on icon at bounding box center [912, 195] width 18 height 18
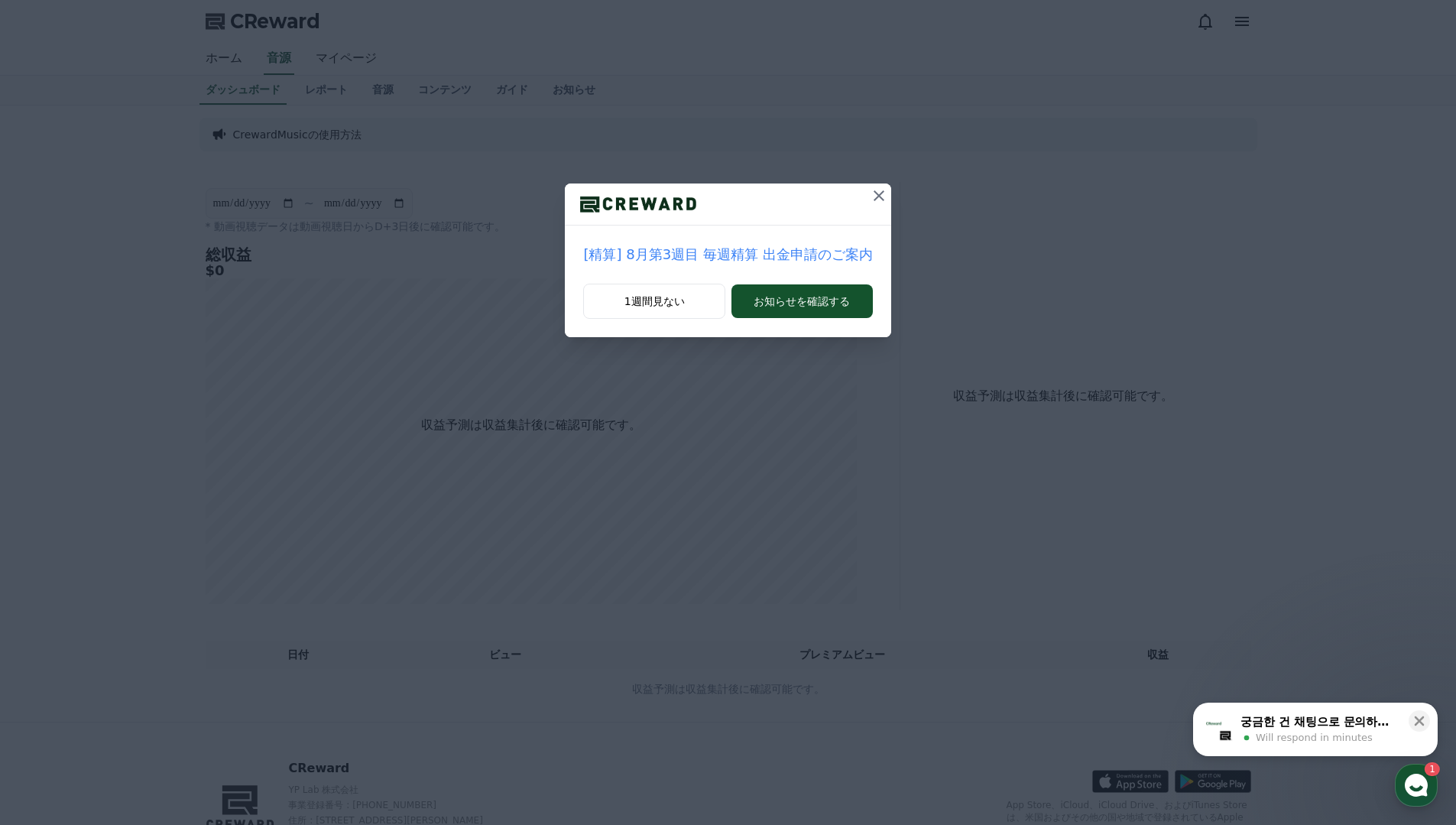
click at [870, 191] on icon at bounding box center [879, 195] width 18 height 18
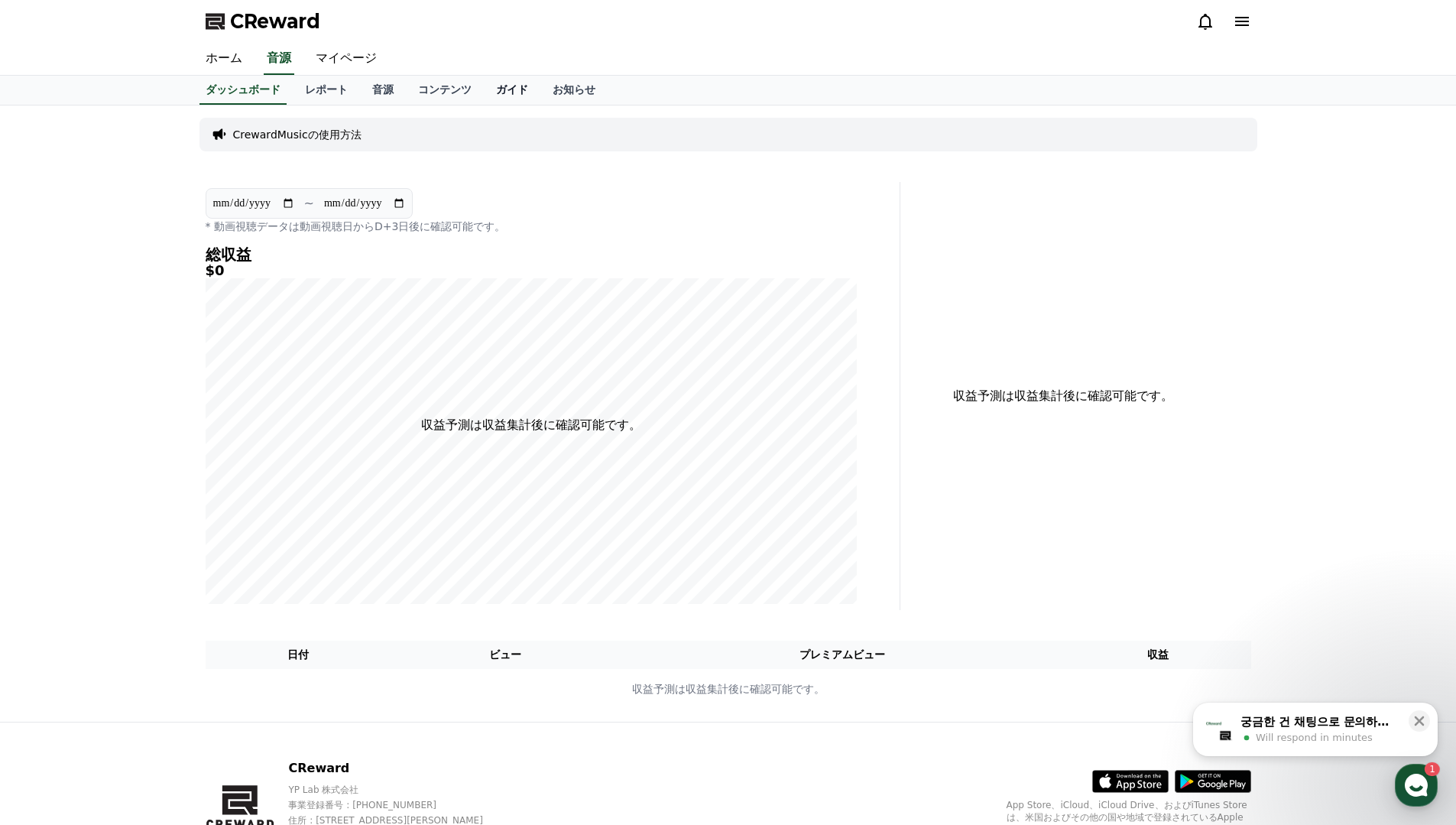
click at [510, 92] on link "ガイド" at bounding box center [512, 90] width 57 height 29
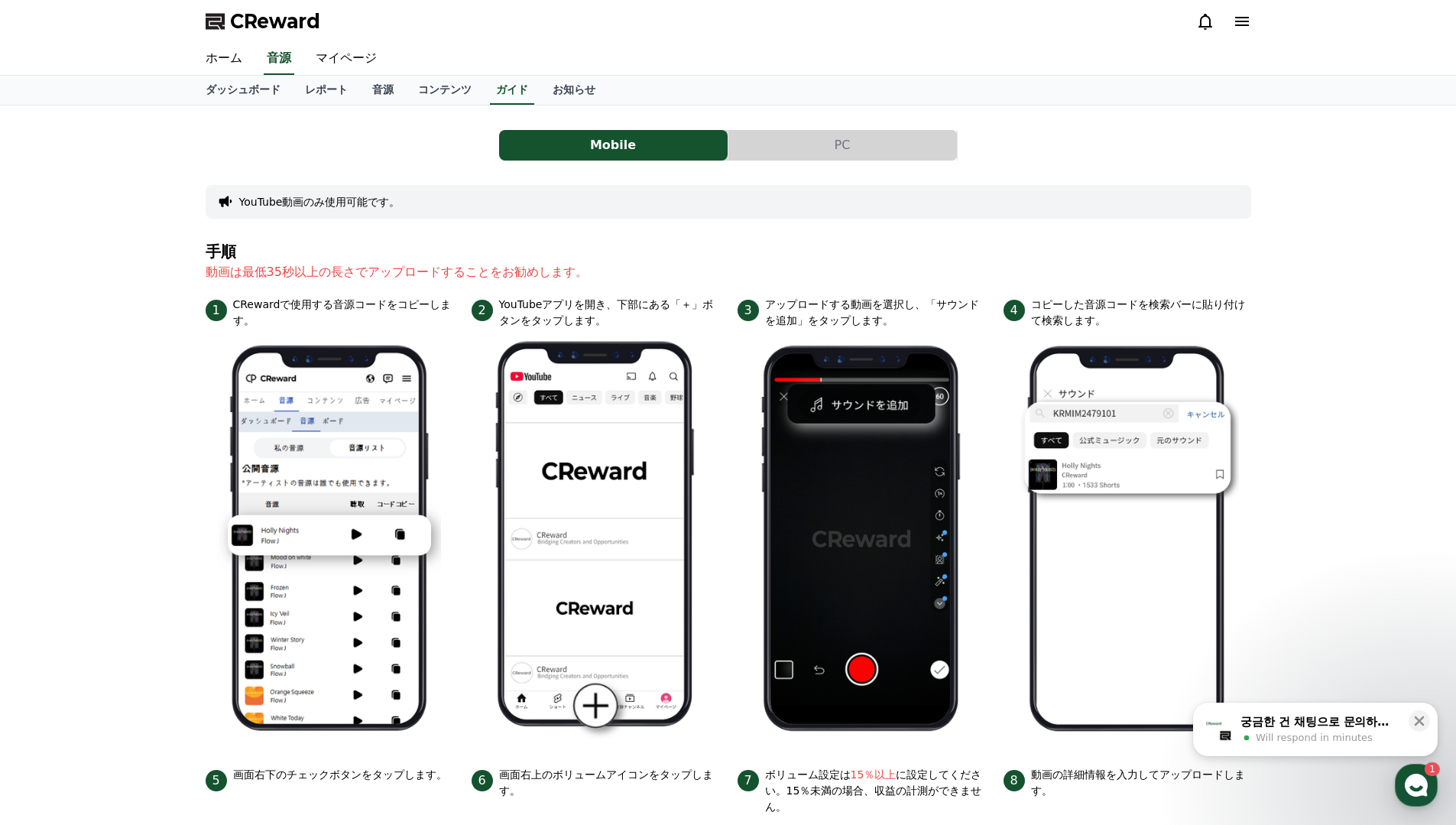
click at [787, 150] on button "PC" at bounding box center [842, 144] width 228 height 31
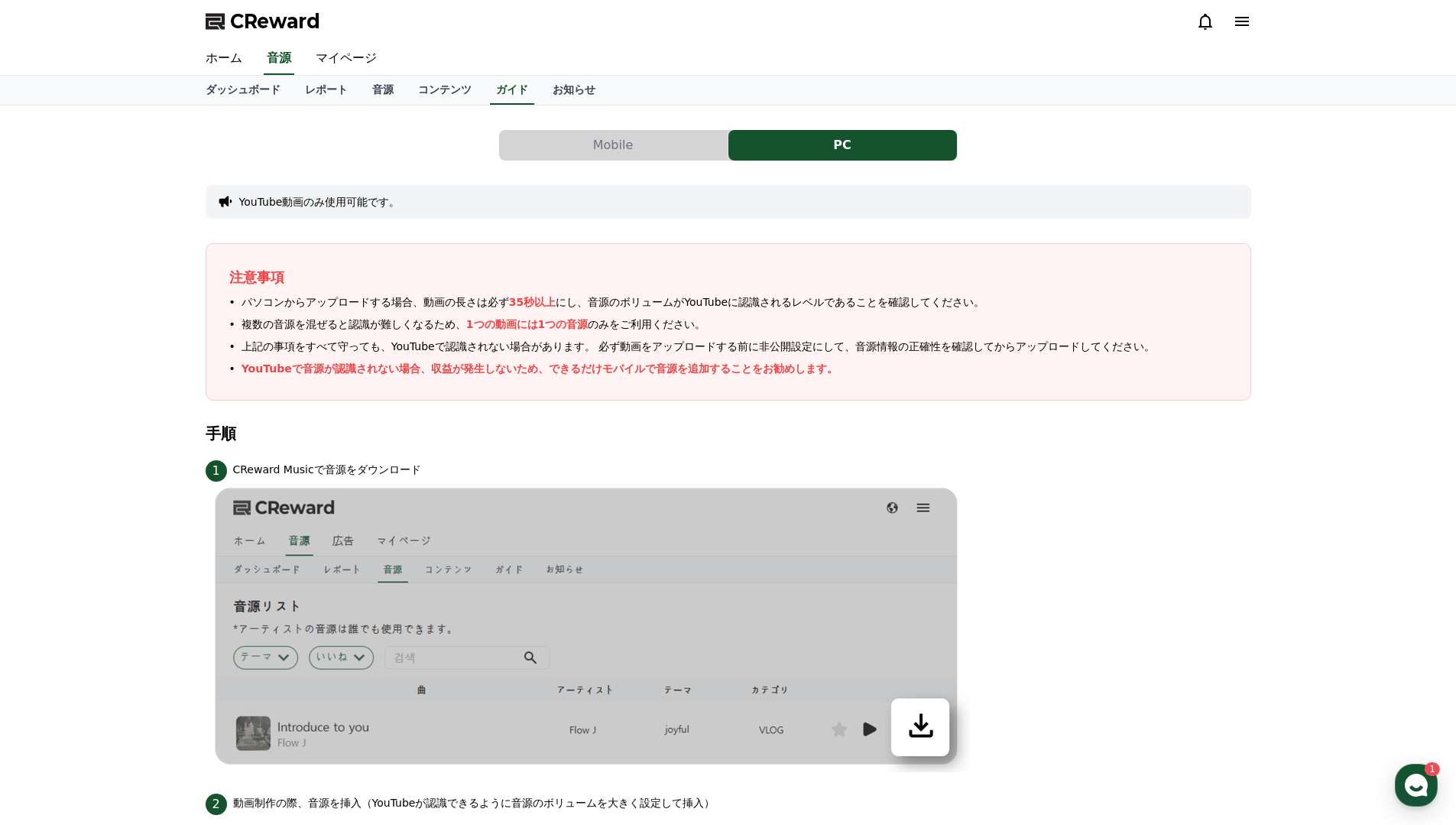
click at [656, 134] on button "Mobile" at bounding box center [613, 144] width 228 height 31
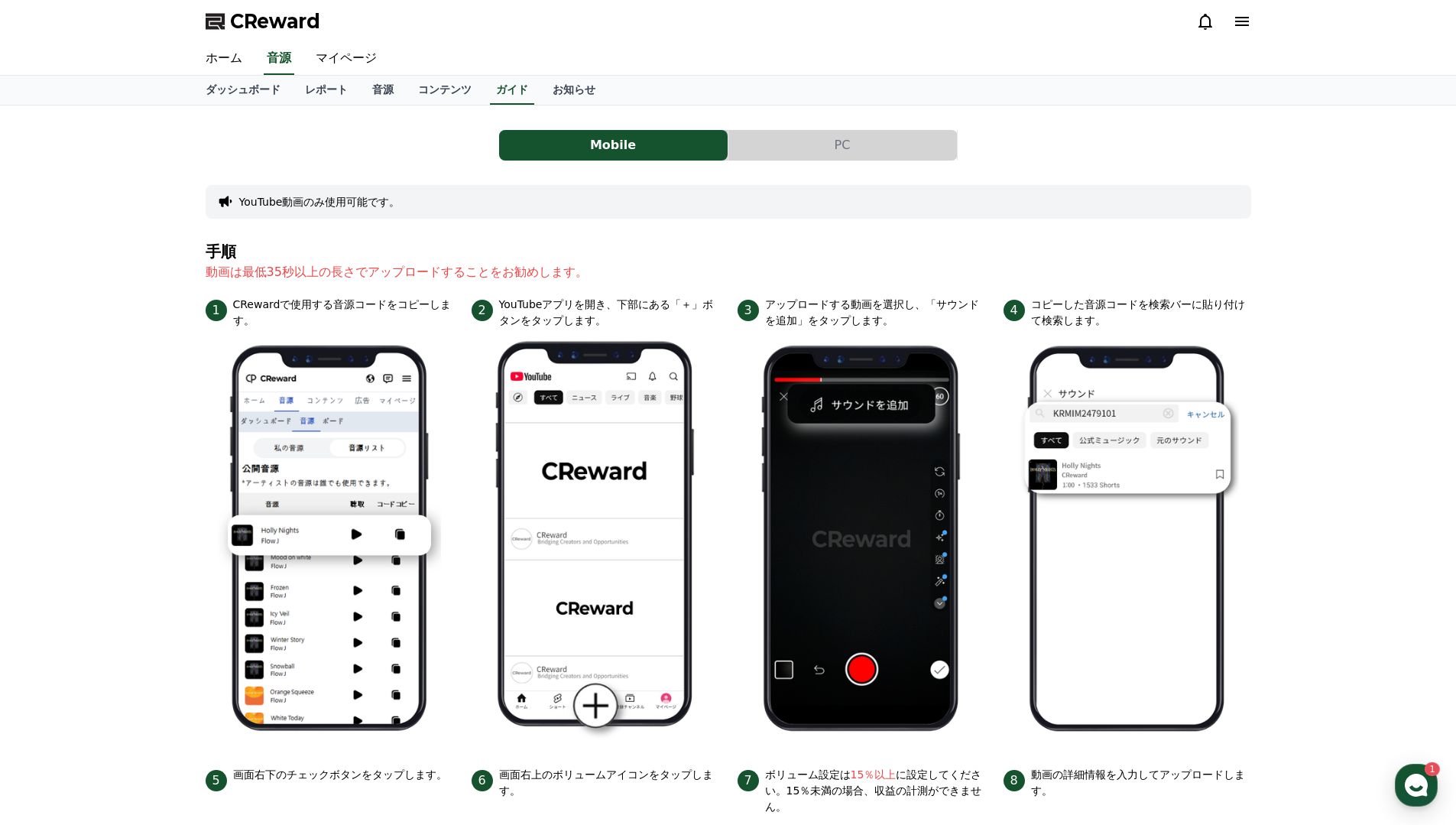
click at [773, 139] on button "PC" at bounding box center [842, 144] width 228 height 31
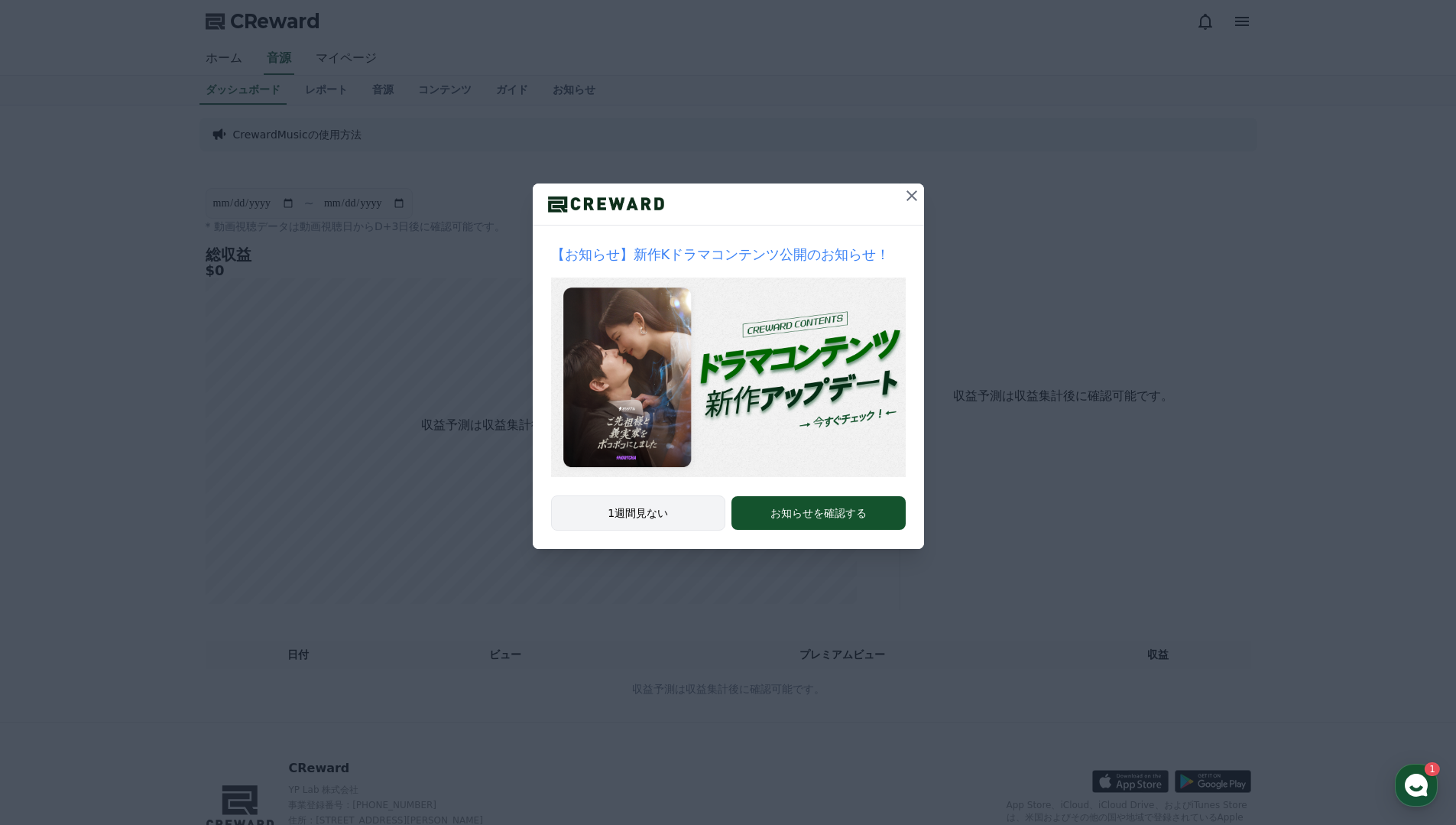
click at [644, 506] on button "1週間見ない" at bounding box center [639, 512] width 175 height 35
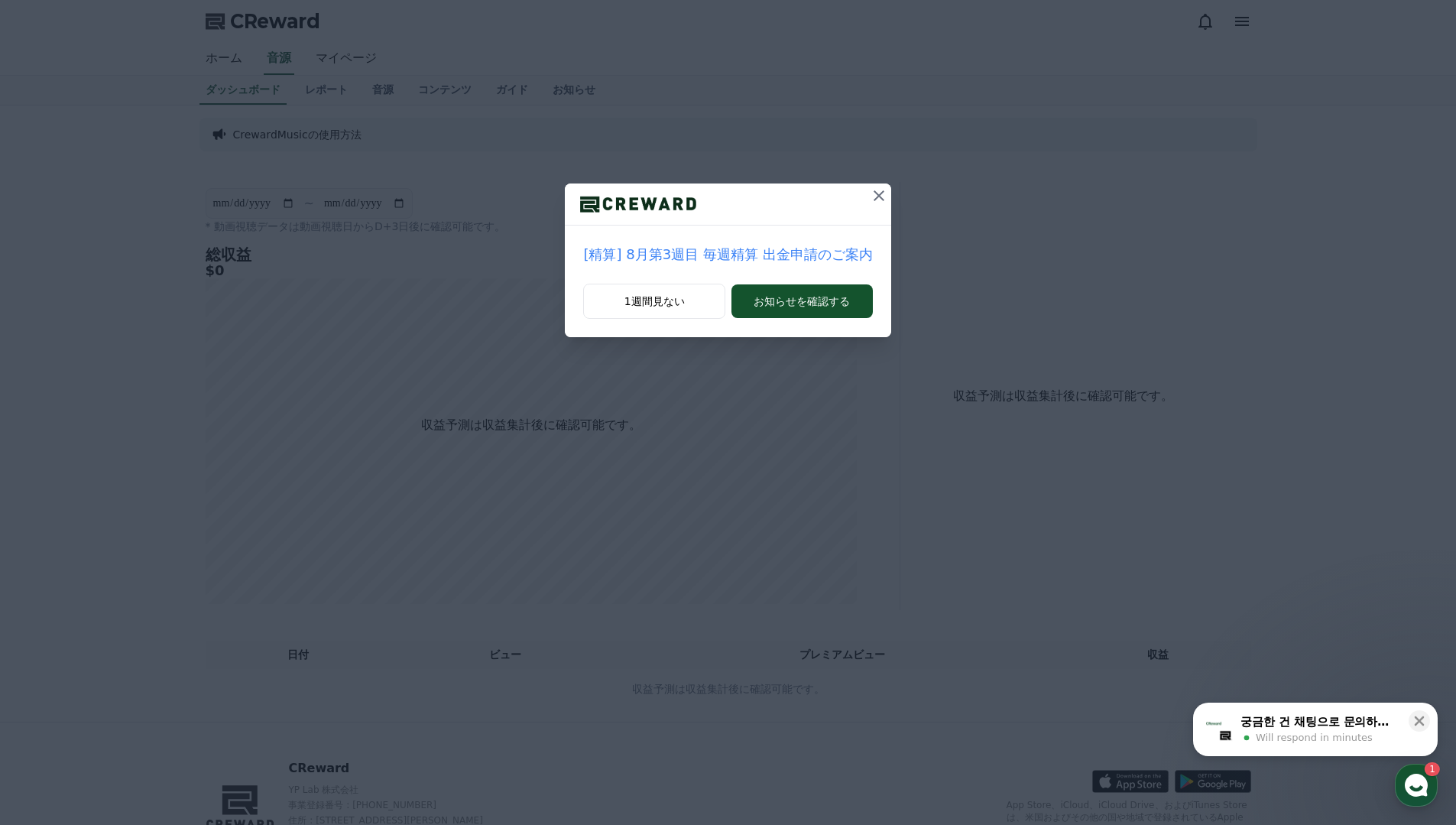
click at [875, 193] on icon at bounding box center [879, 195] width 11 height 11
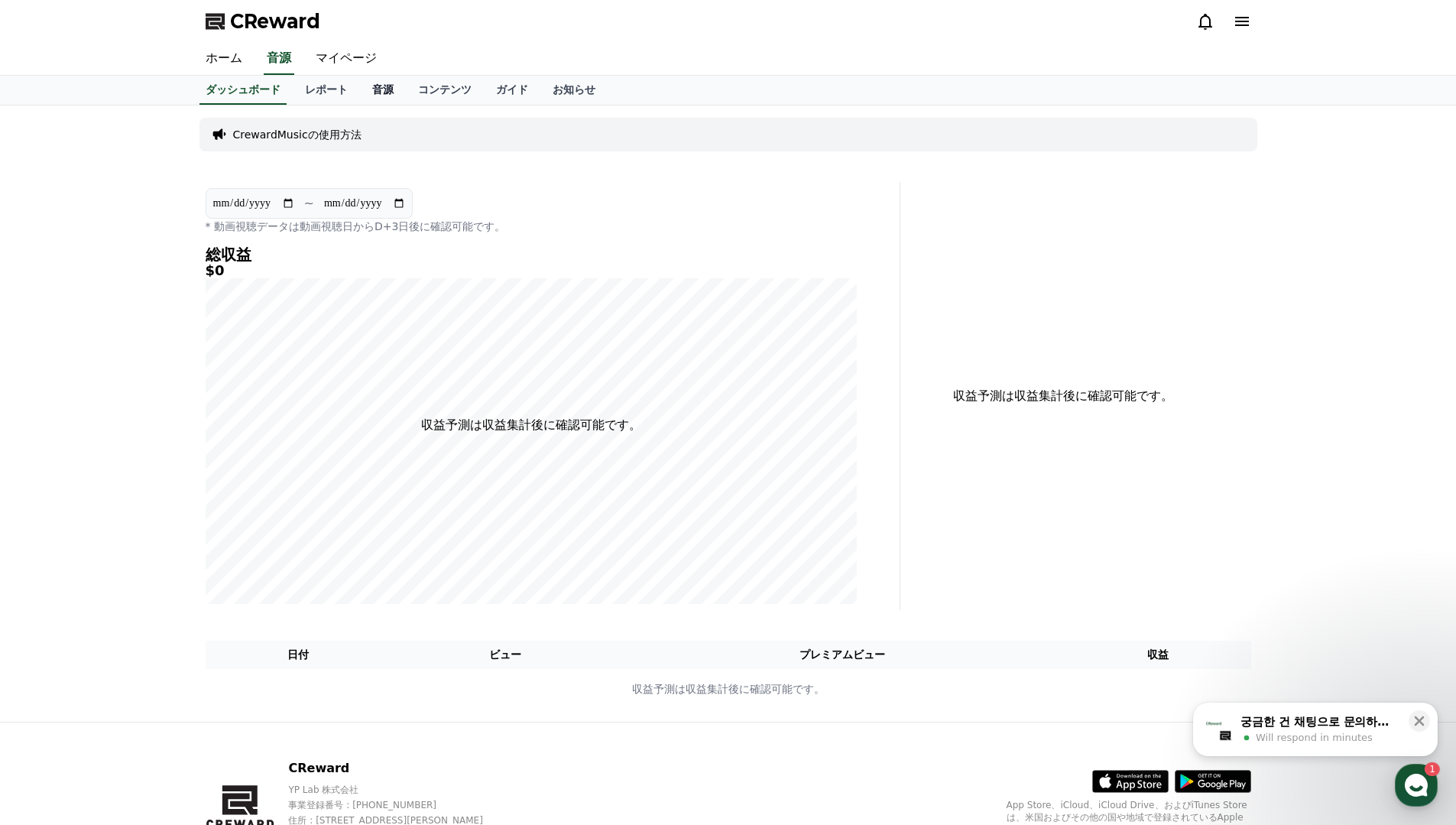
click at [396, 94] on link "音源" at bounding box center [383, 90] width 46 height 29
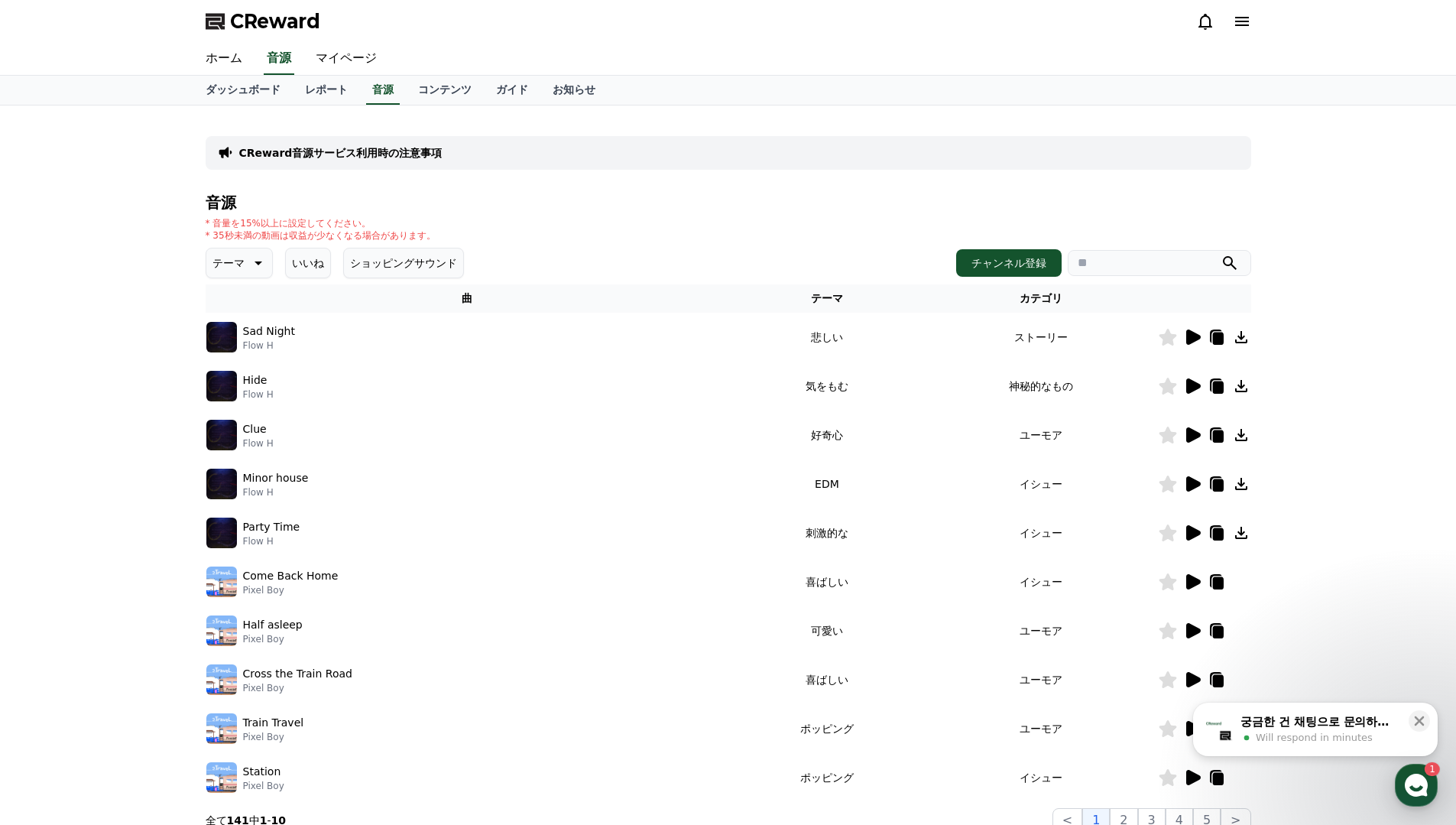
scroll to position [210, 0]
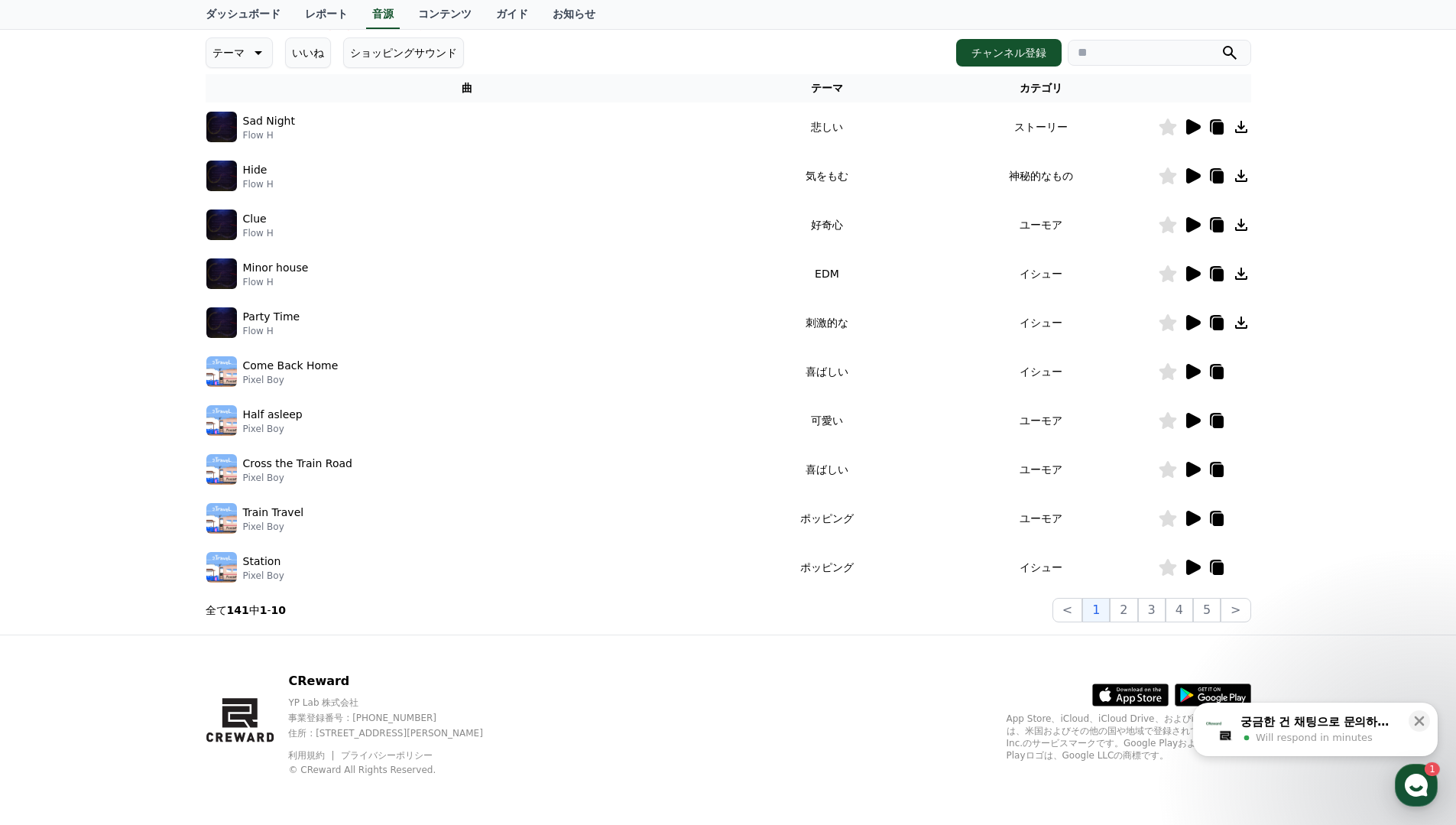
click at [1192, 415] on icon at bounding box center [1194, 419] width 15 height 15
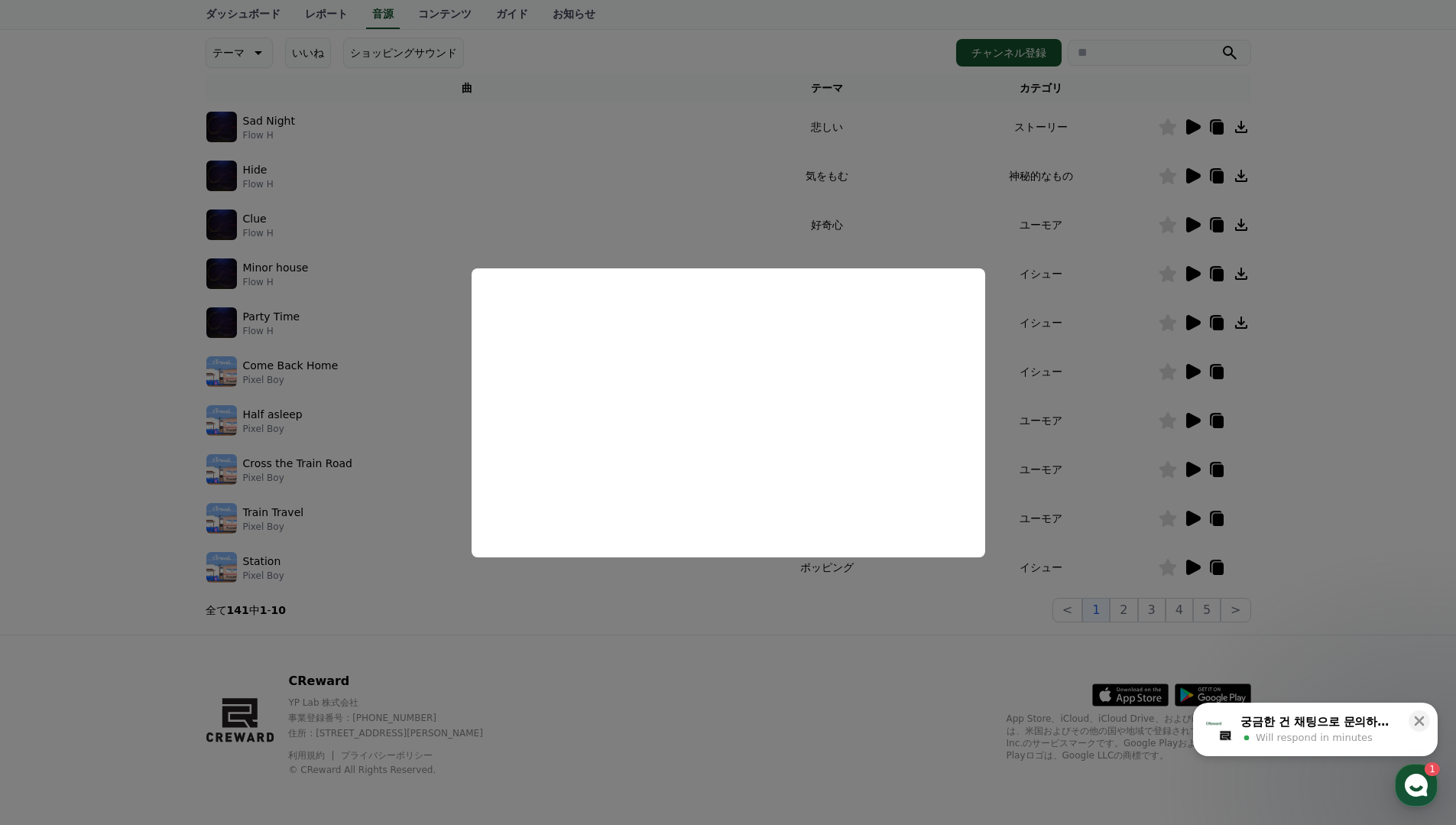
click at [740, 636] on button "close modal" at bounding box center [728, 412] width 1456 height 825
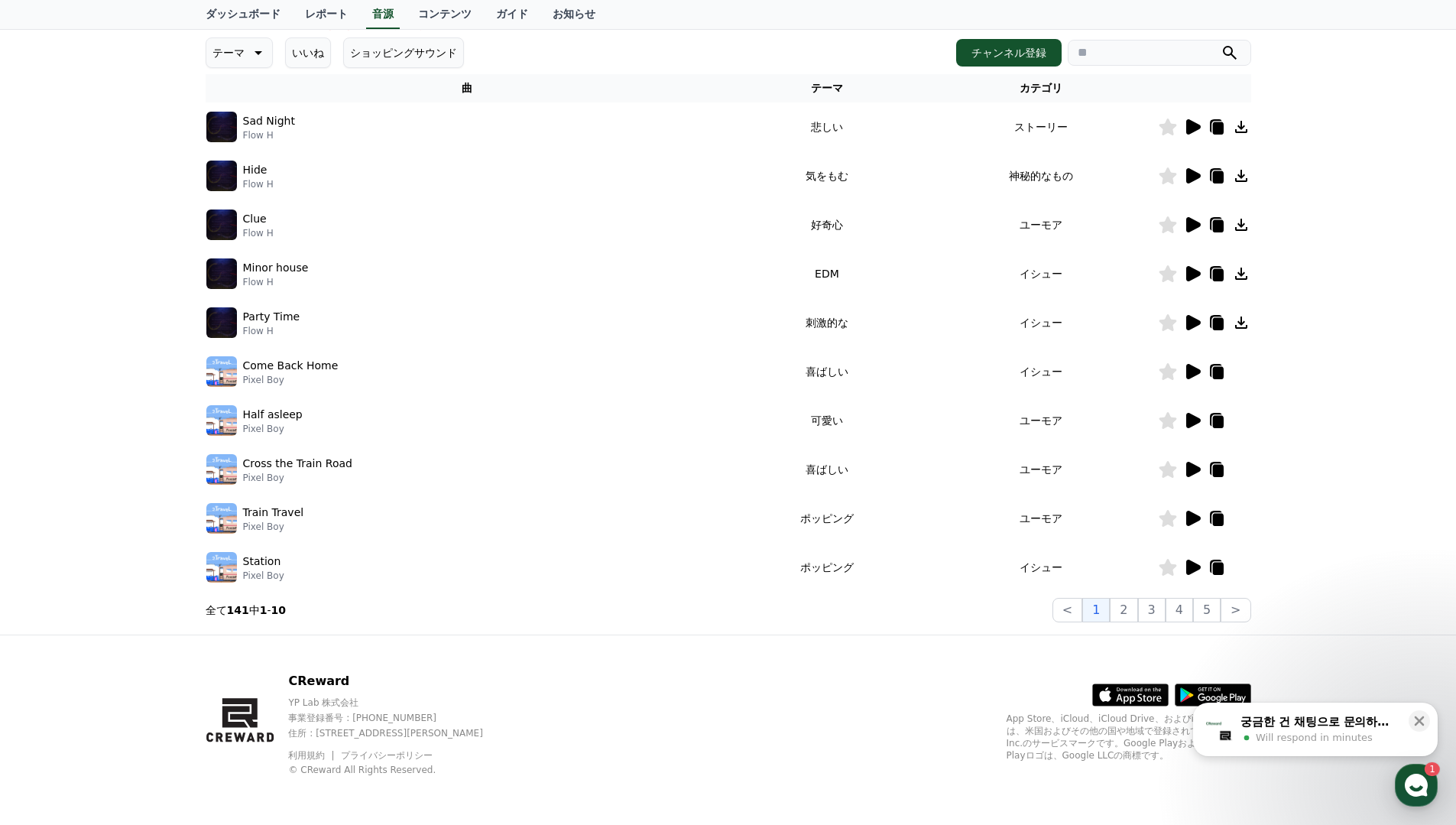
click at [1209, 422] on icon at bounding box center [1217, 420] width 18 height 18
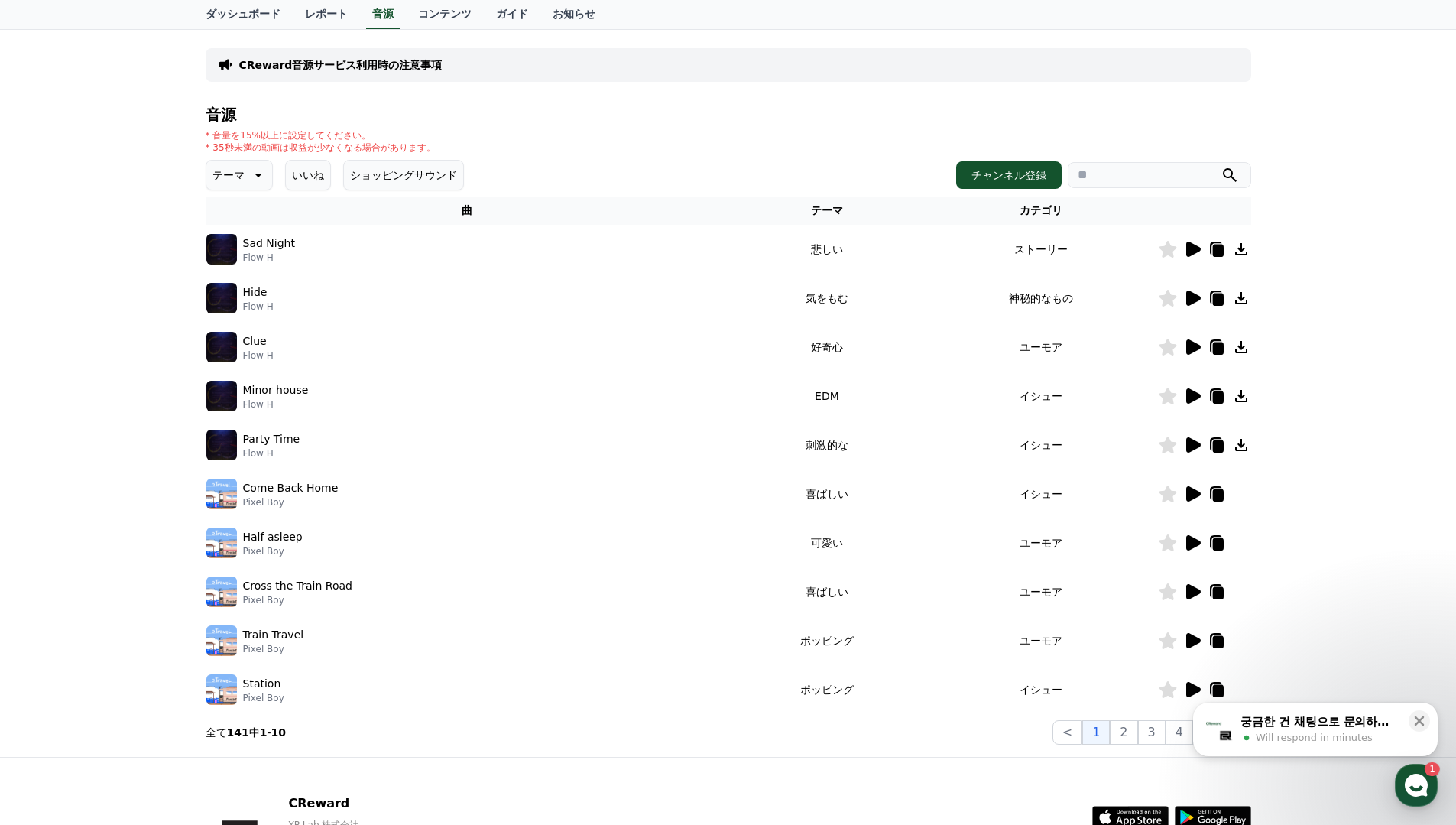
scroll to position [0, 0]
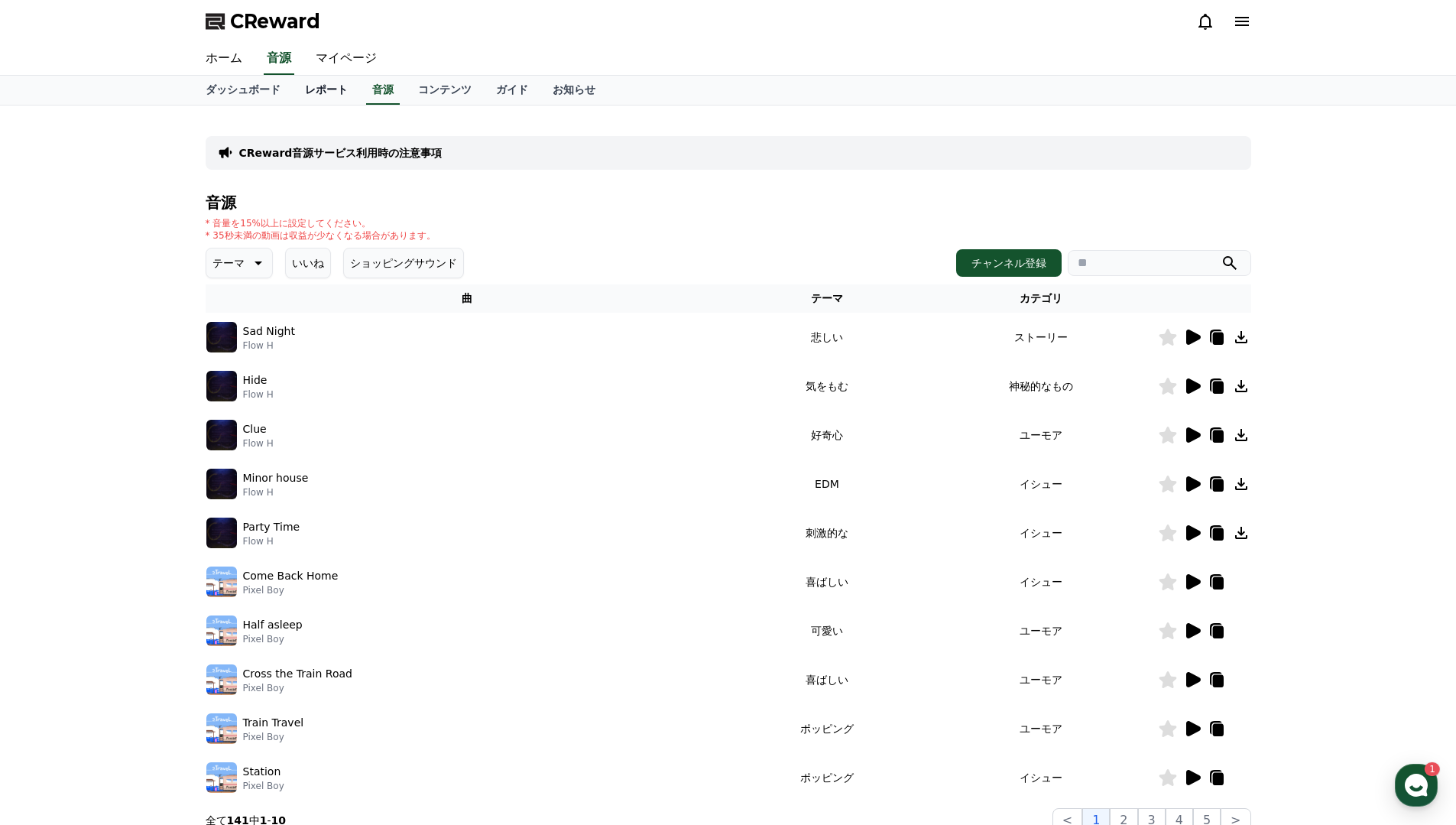
click at [320, 80] on link "レポート" at bounding box center [327, 90] width 68 height 29
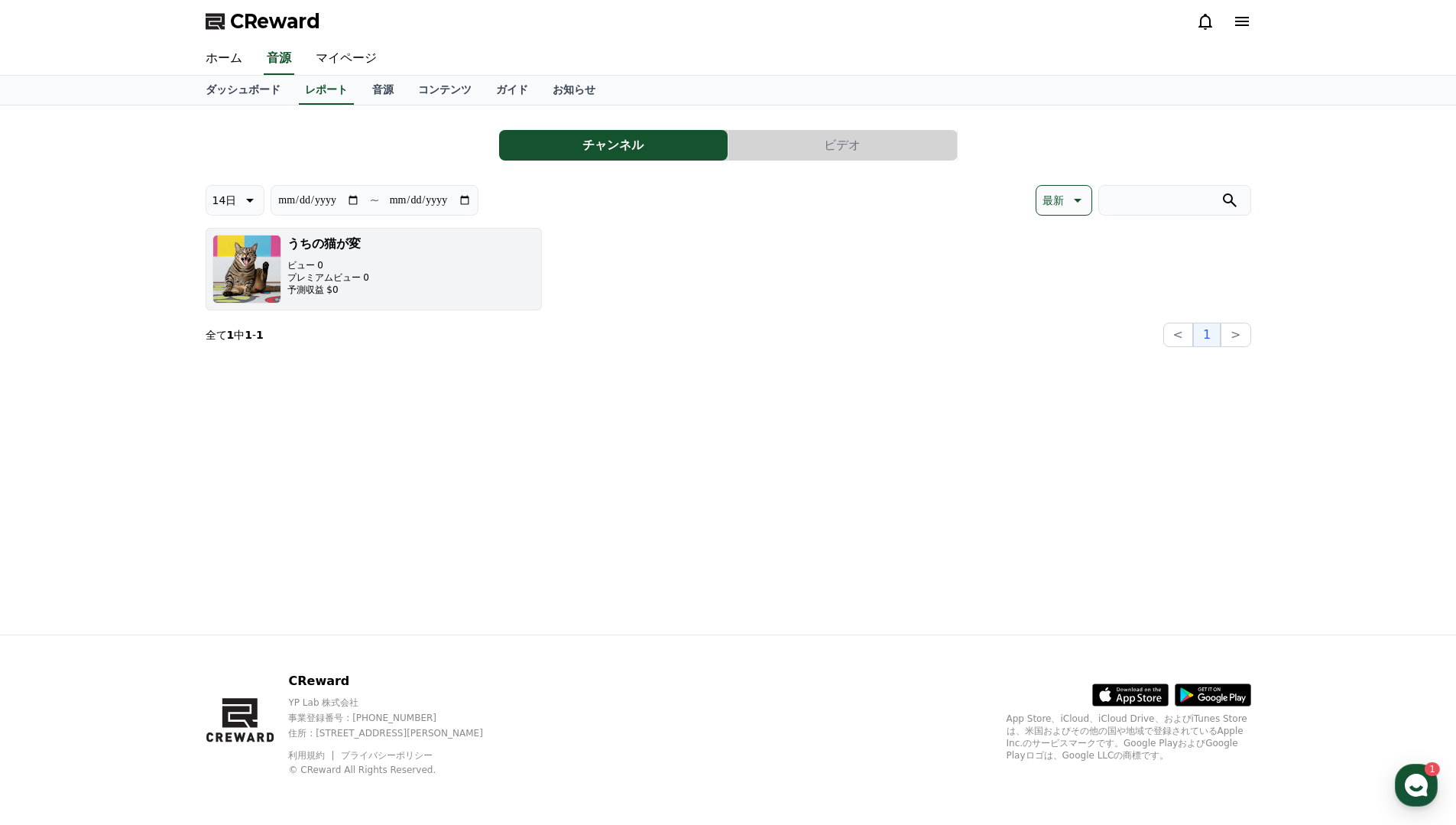
click at [527, 268] on button "うちの猫が変 ビュー 0 プレミアムビュー 0 予測収益 $0" at bounding box center [374, 269] width 337 height 83
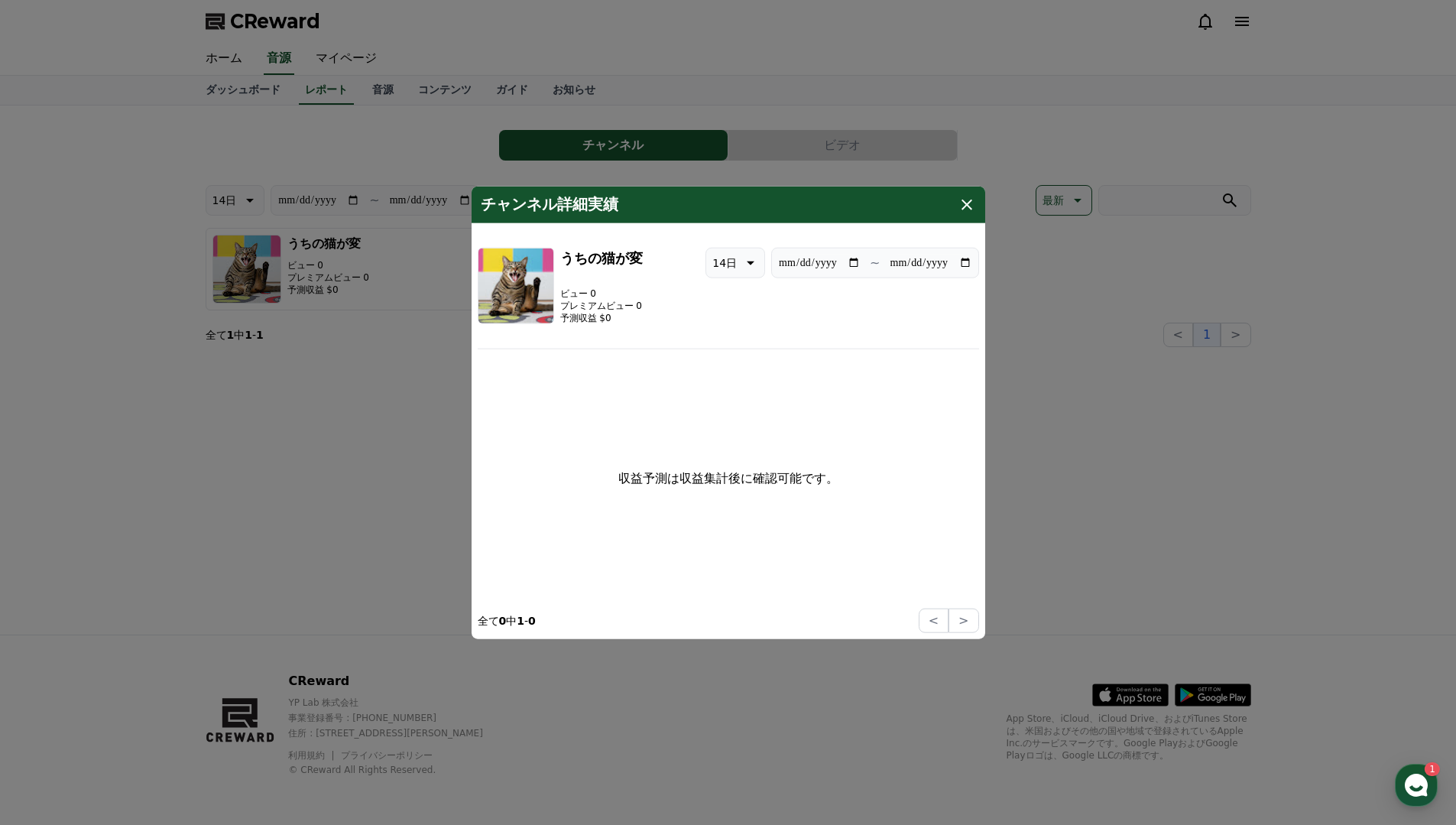
click at [367, 418] on button "close modal" at bounding box center [728, 412] width 1456 height 825
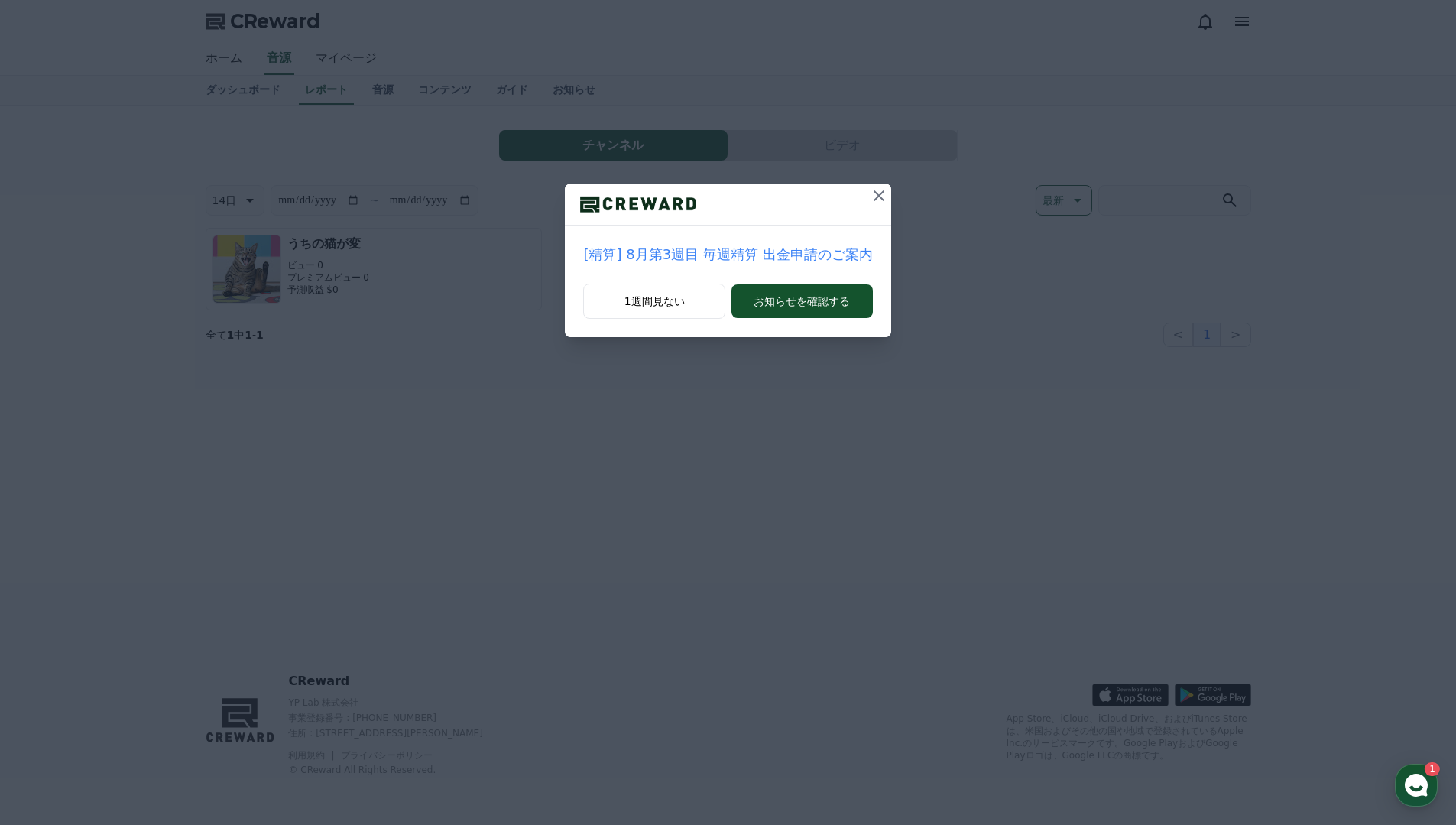
click at [882, 191] on icon at bounding box center [879, 195] width 18 height 18
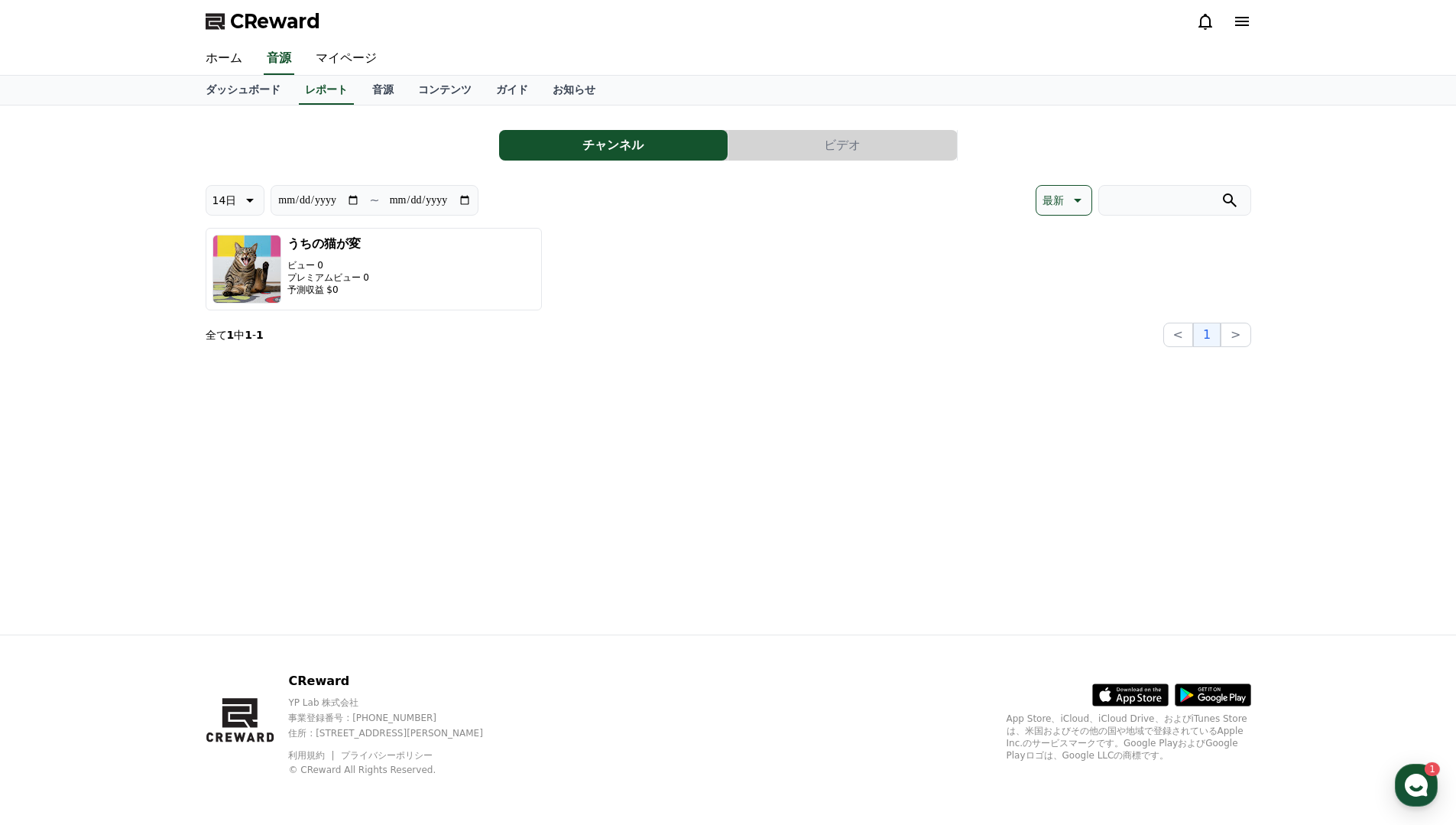
click at [480, 386] on div "**********" at bounding box center [728, 370] width 1070 height 529
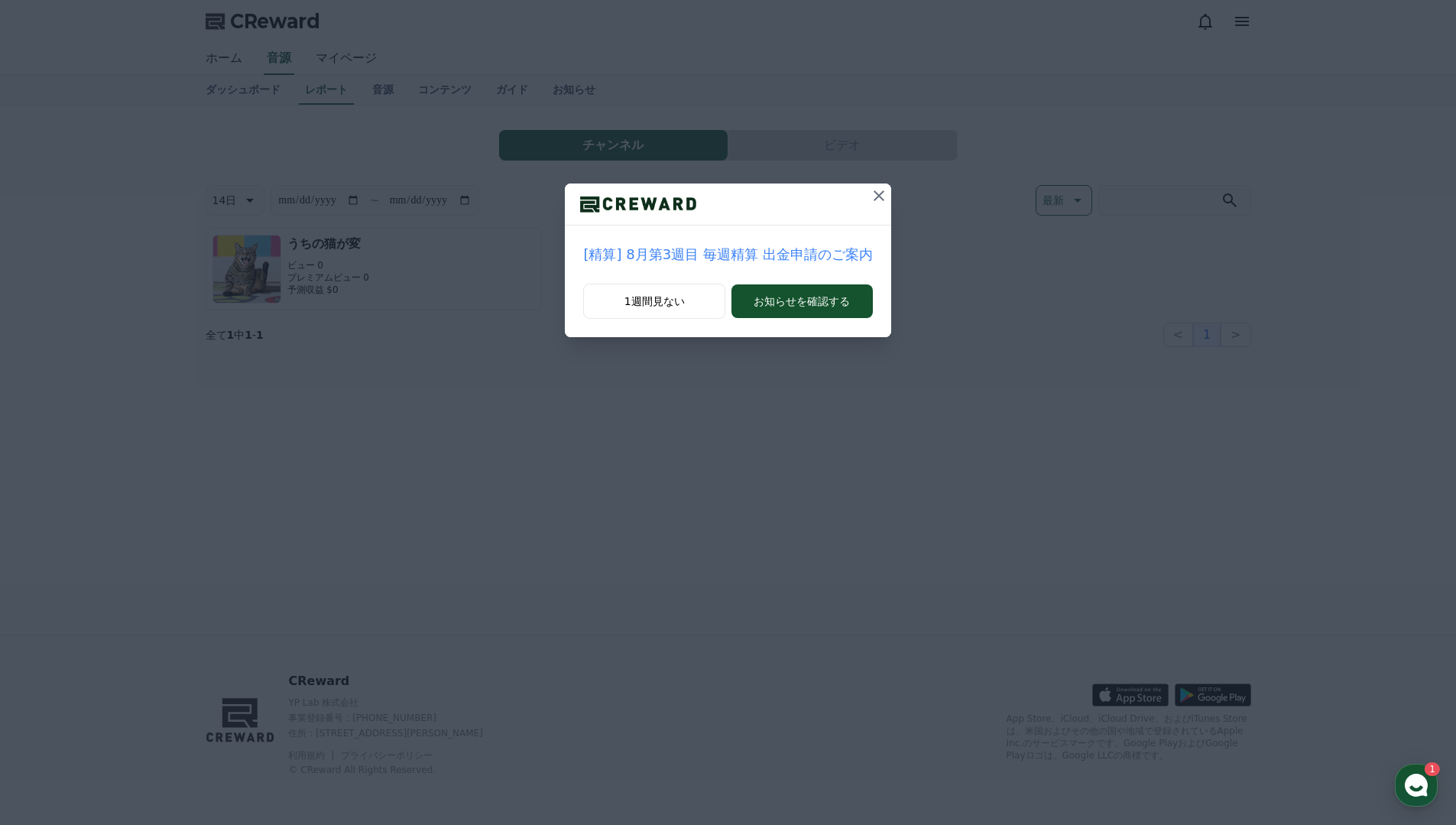
click at [878, 201] on icon at bounding box center [879, 195] width 18 height 18
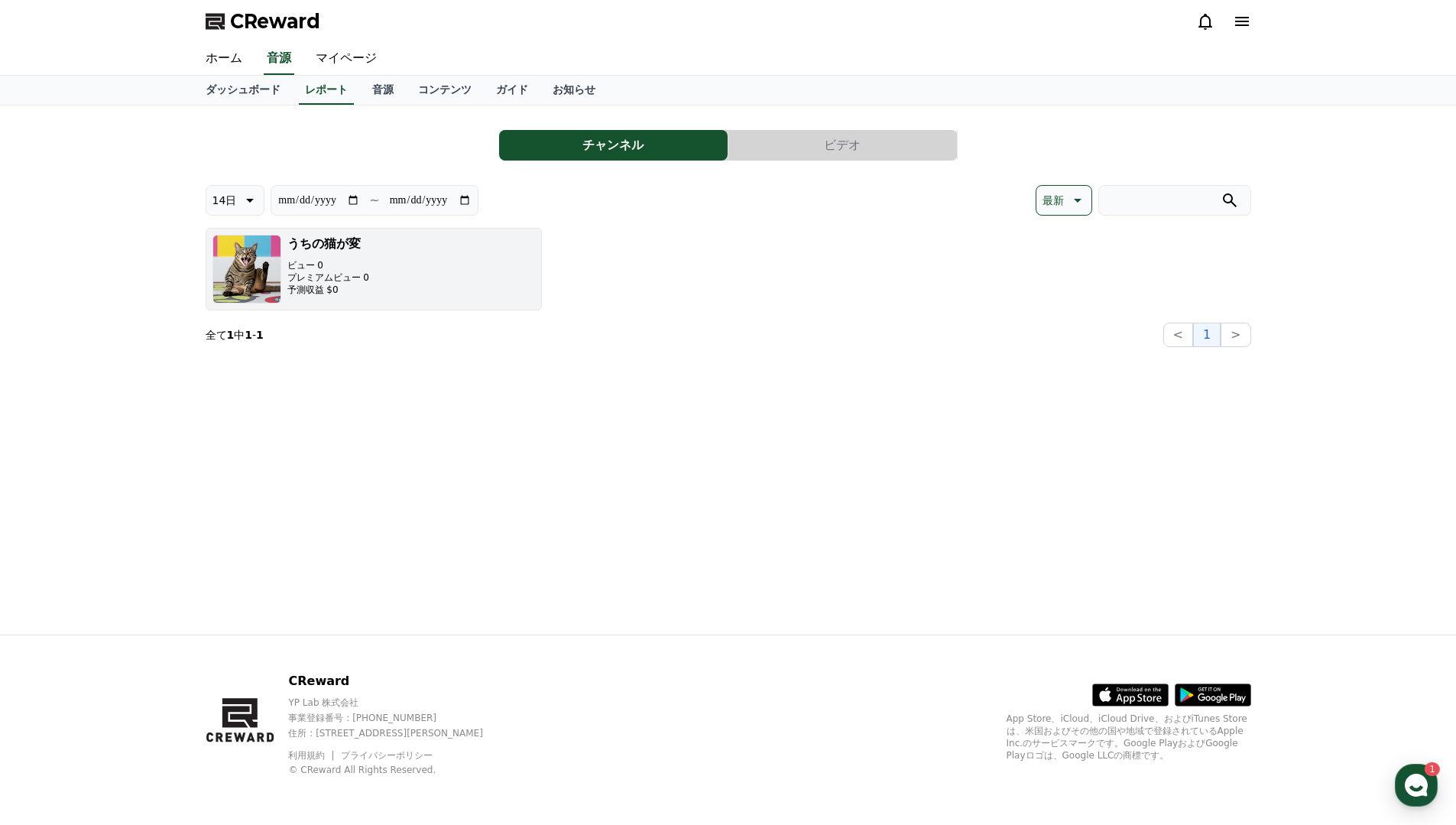
click at [419, 279] on button "うちの猫が変 ビュー 0 プレミアムビュー 0 予測収益 $0" at bounding box center [374, 269] width 337 height 83
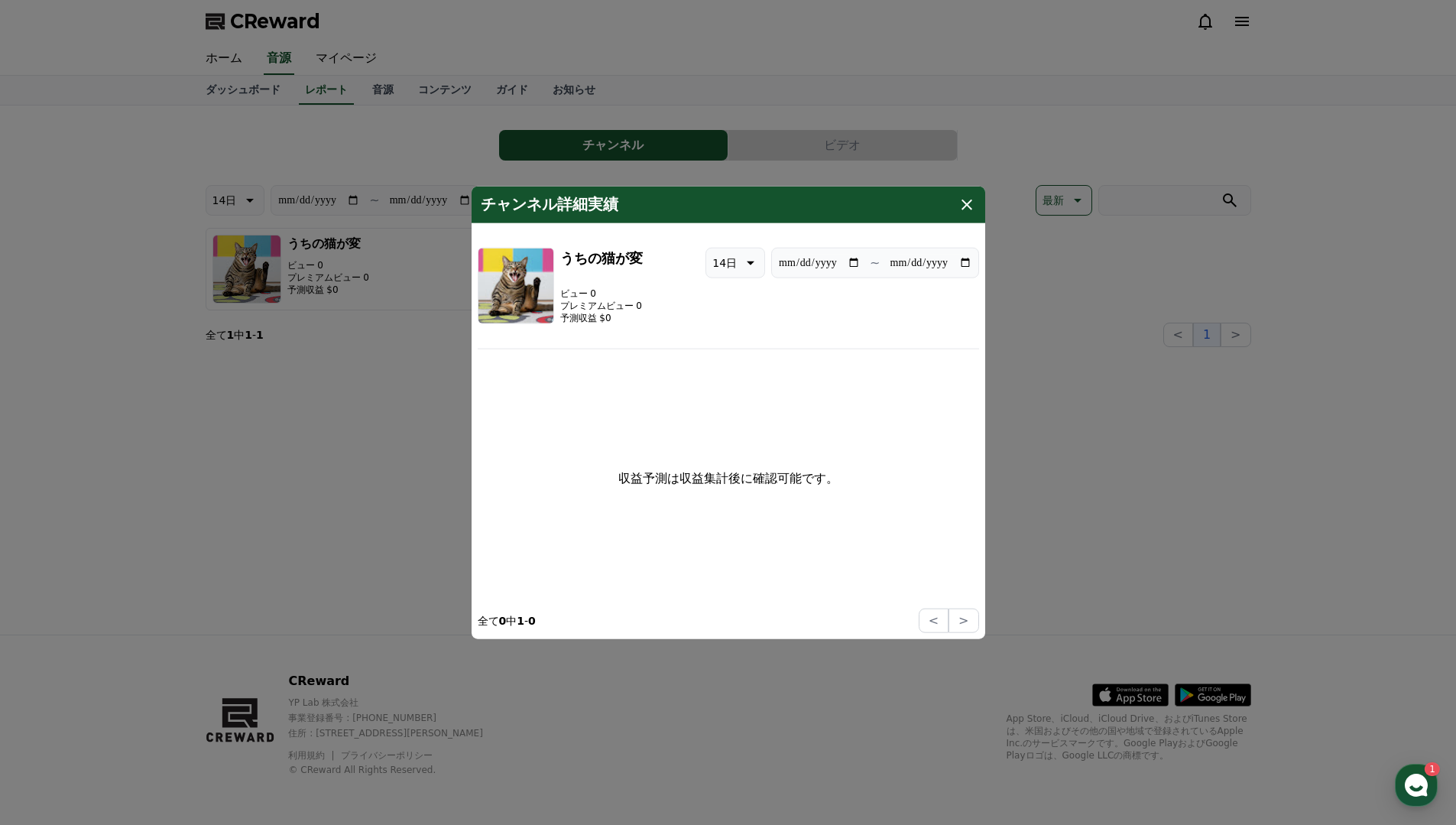
click at [967, 210] on icon "modal" at bounding box center [967, 204] width 18 height 18
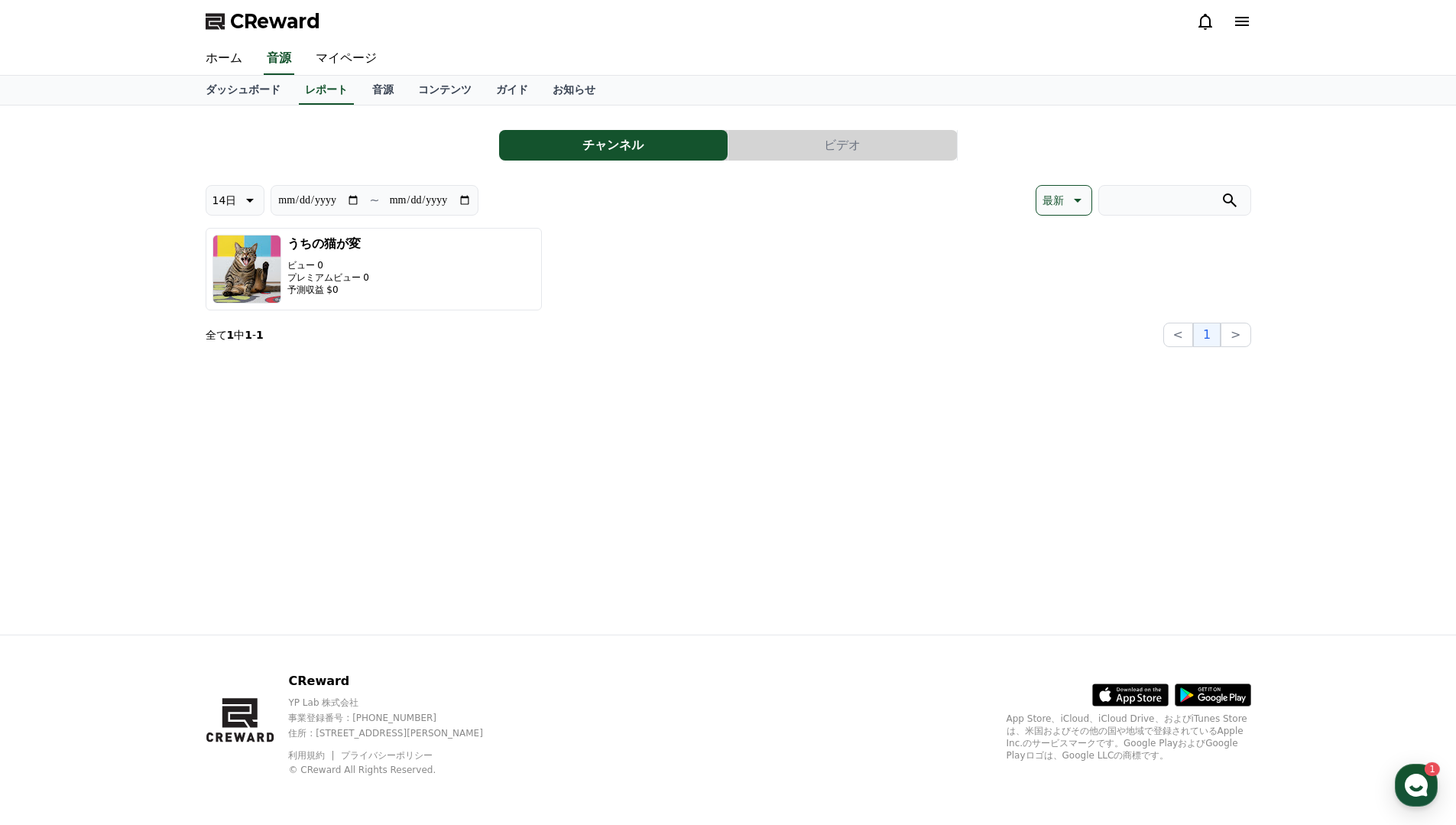
click at [757, 144] on button "ビデオ" at bounding box center [842, 144] width 228 height 31
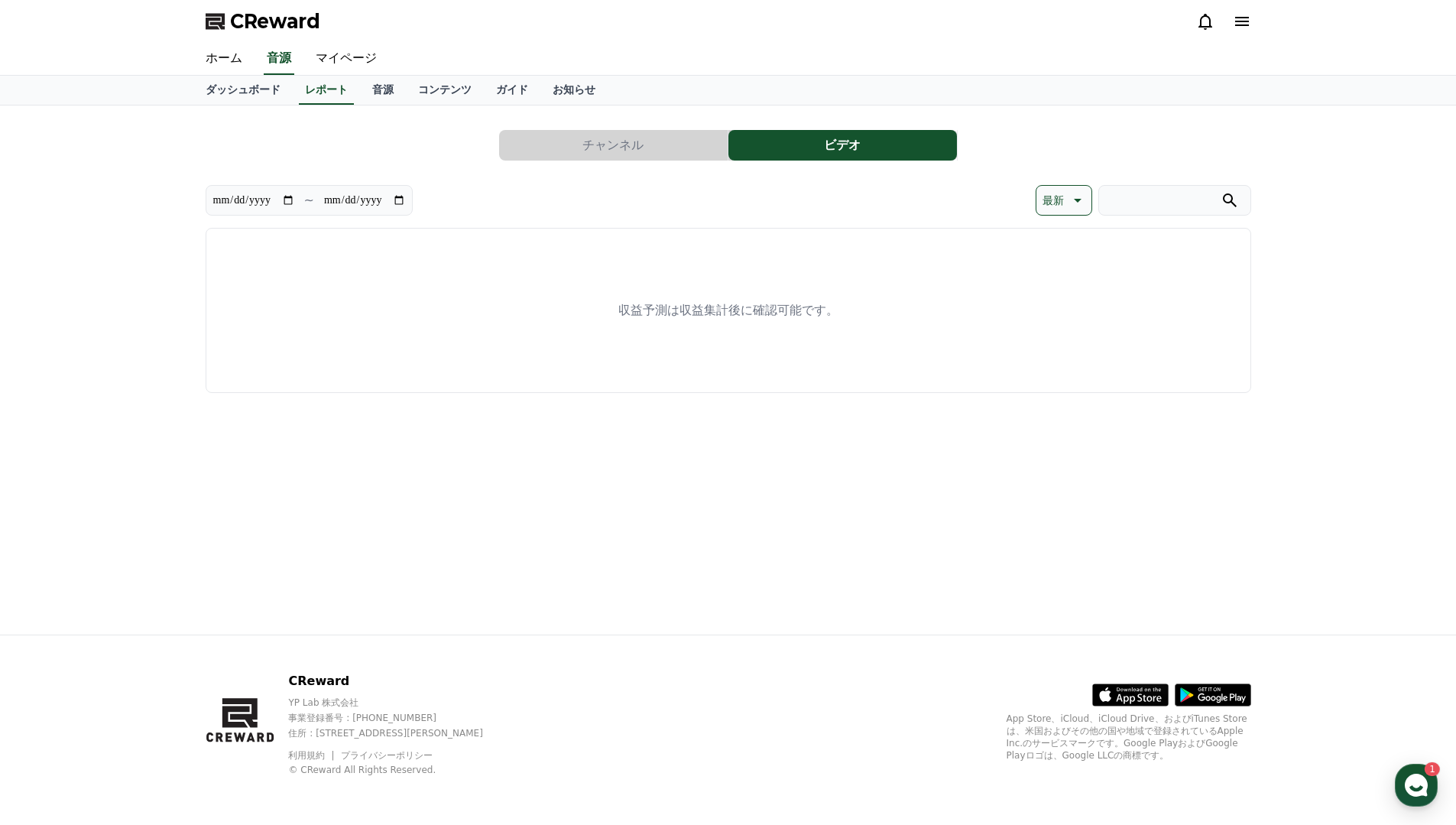
click at [647, 143] on button "チャンネル" at bounding box center [613, 144] width 228 height 31
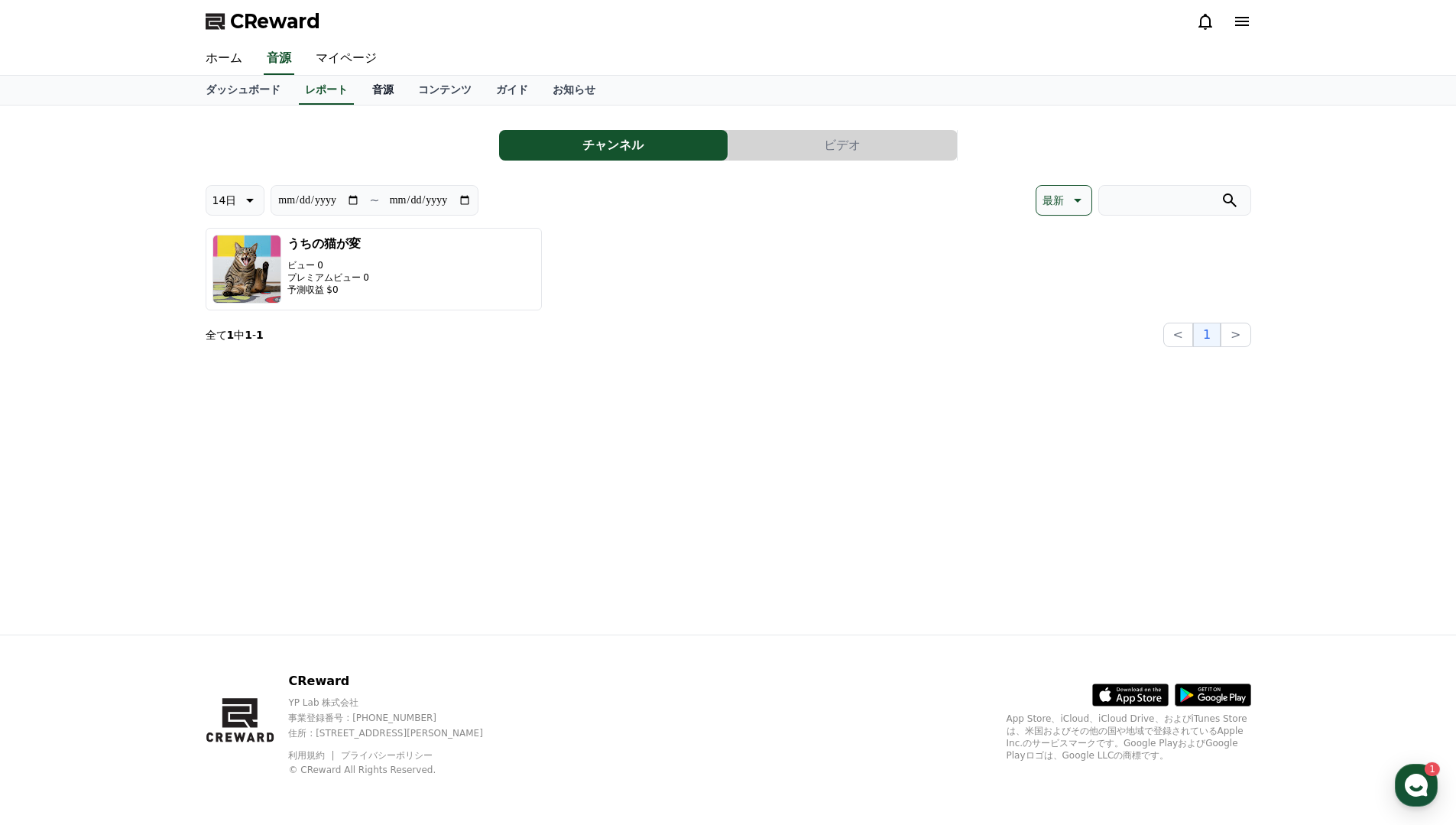
click at [395, 87] on link "音源" at bounding box center [383, 90] width 46 height 29
click at [223, 94] on link "ダッシュボード" at bounding box center [243, 90] width 100 height 29
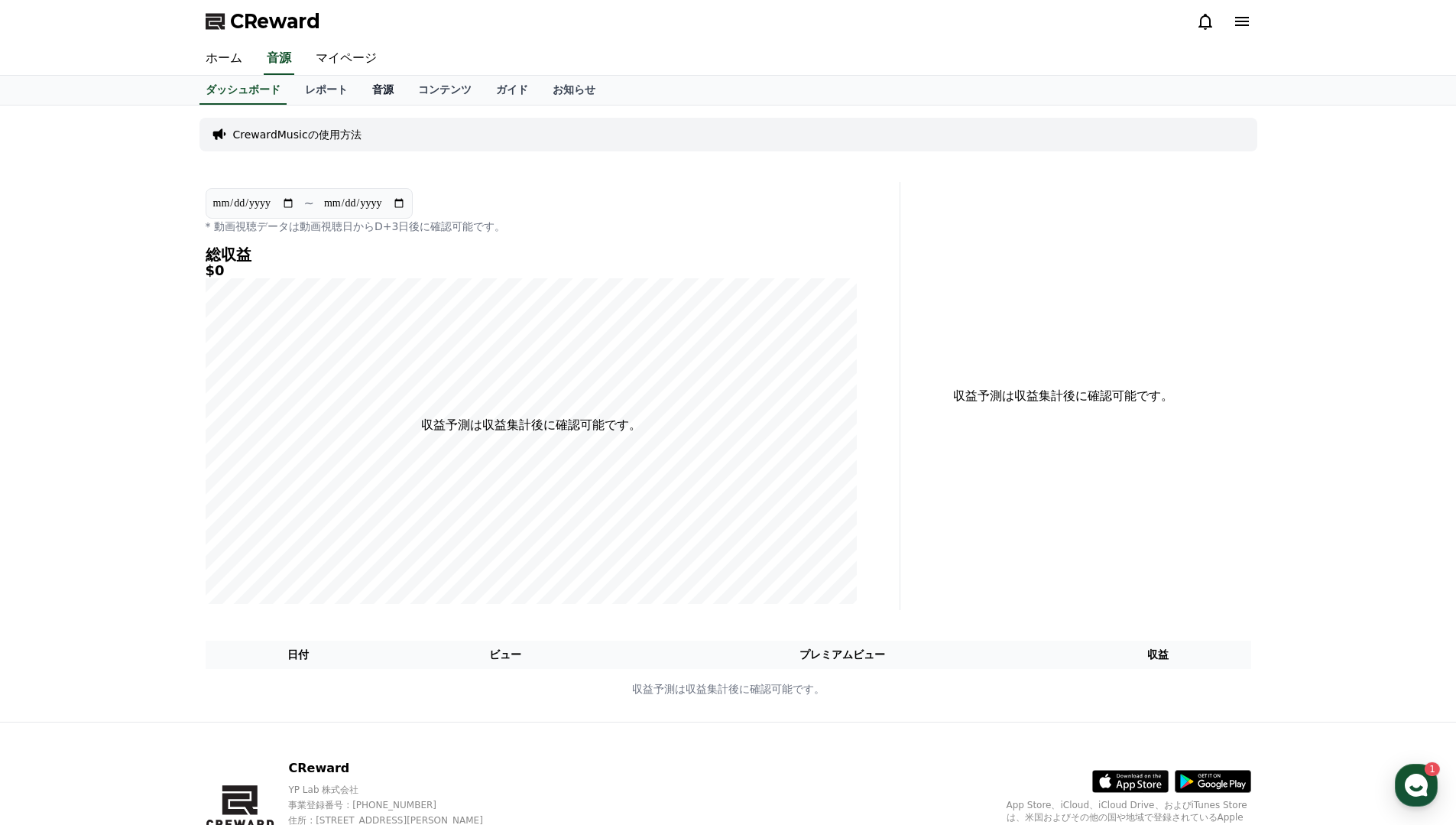
click at [376, 104] on link "音源" at bounding box center [383, 90] width 46 height 29
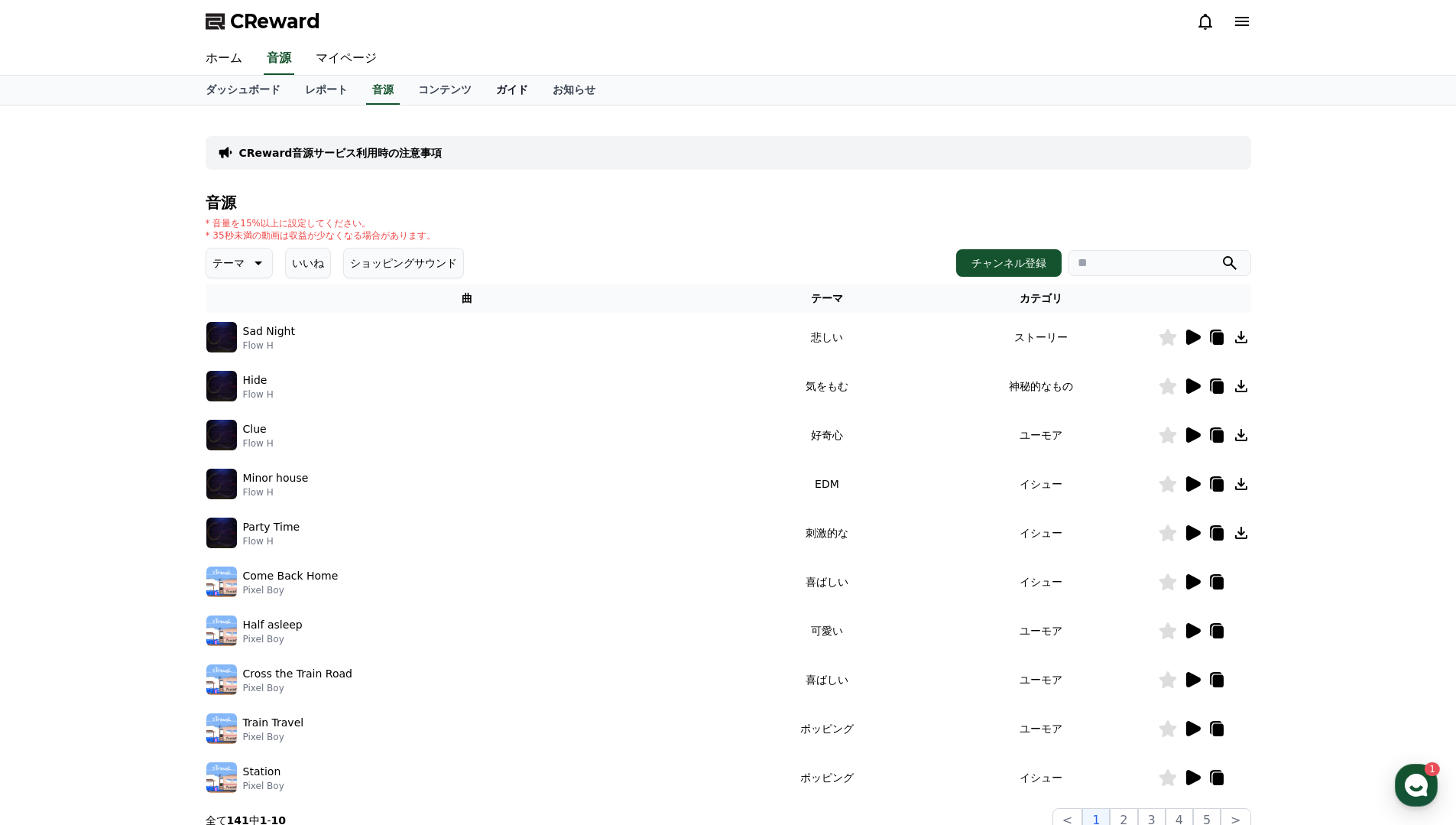
click at [507, 84] on link "ガイド" at bounding box center [512, 90] width 57 height 29
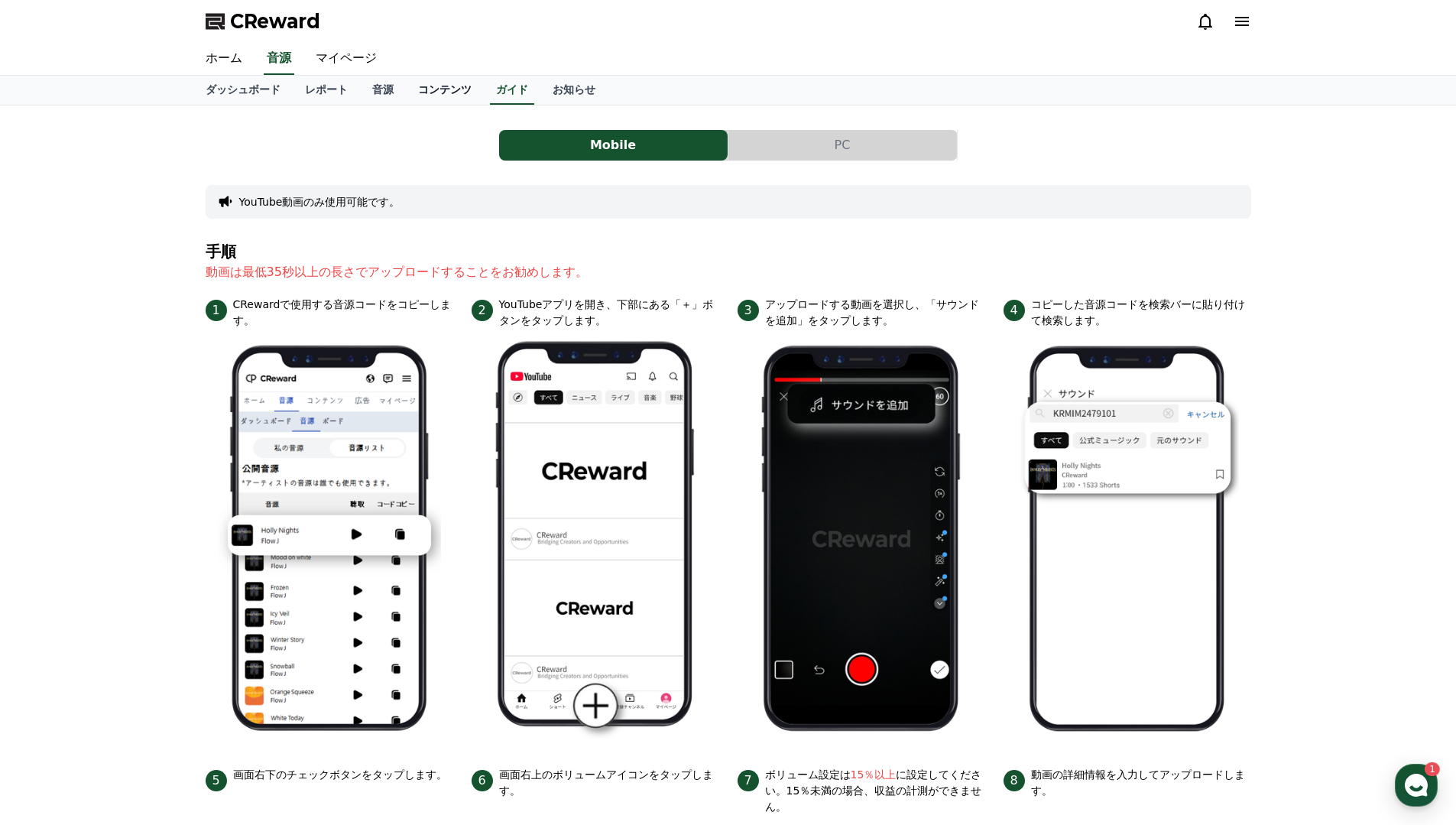
click at [450, 93] on link "コンテンツ" at bounding box center [444, 90] width 78 height 29
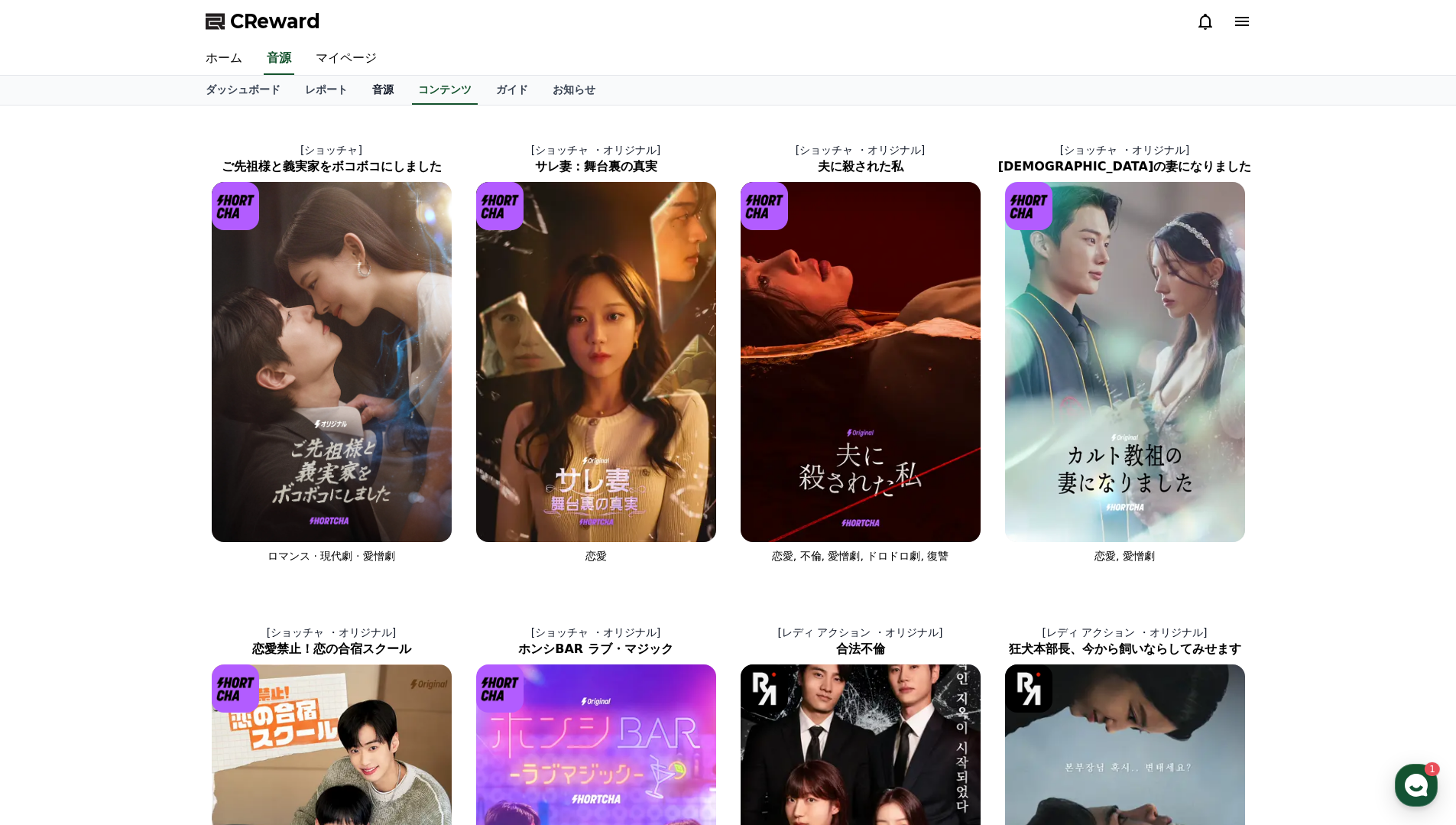
click at [382, 92] on link "音源" at bounding box center [383, 90] width 46 height 29
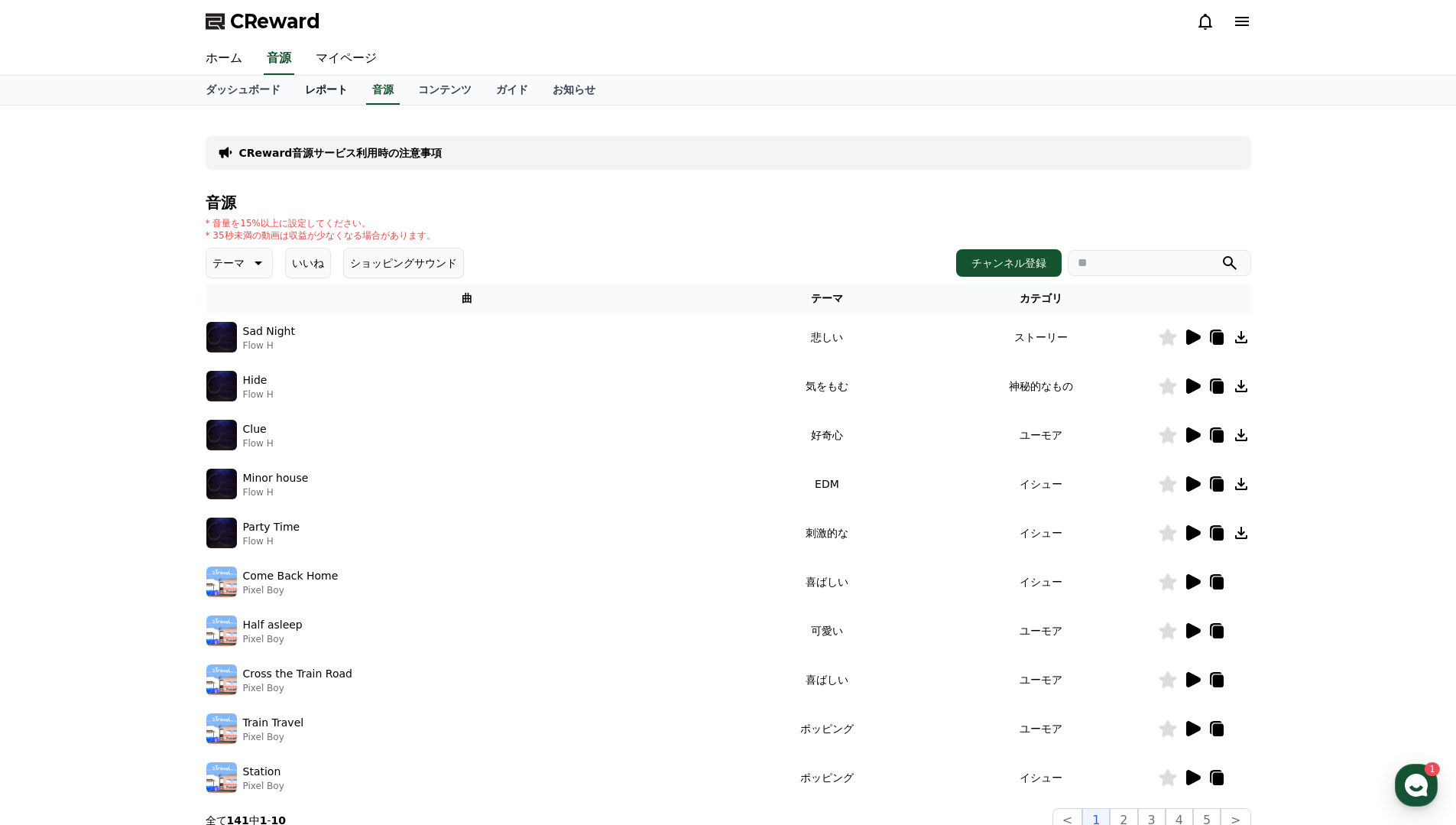
click at [337, 91] on link "レポート" at bounding box center [327, 90] width 68 height 29
